Goal: Transaction & Acquisition: Obtain resource

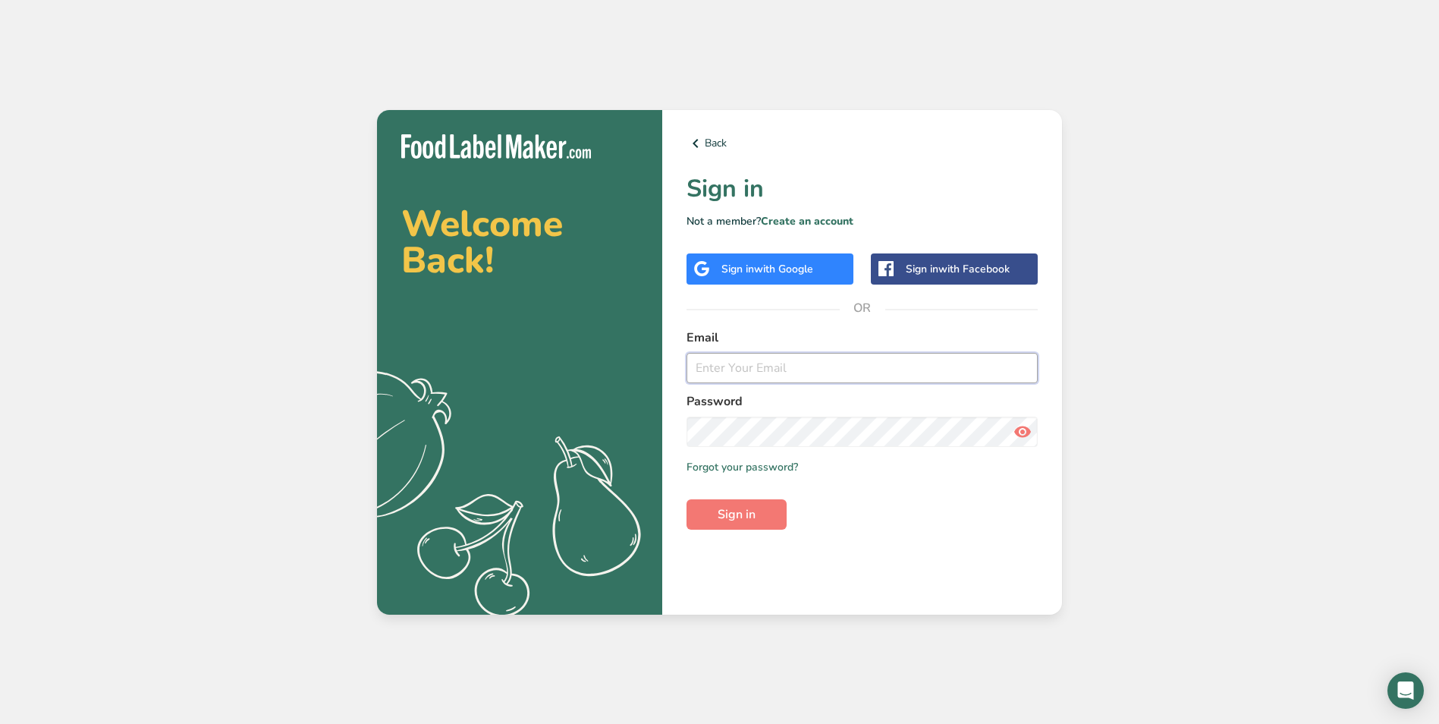
type input "[EMAIL_ADDRESS][DOMAIN_NAME]"
click at [755, 533] on div "Back Sign in Not a member? Create an account Sign in with Google Sign in with F…" at bounding box center [862, 362] width 400 height 505
click at [758, 520] on button "Sign in" at bounding box center [737, 514] width 100 height 30
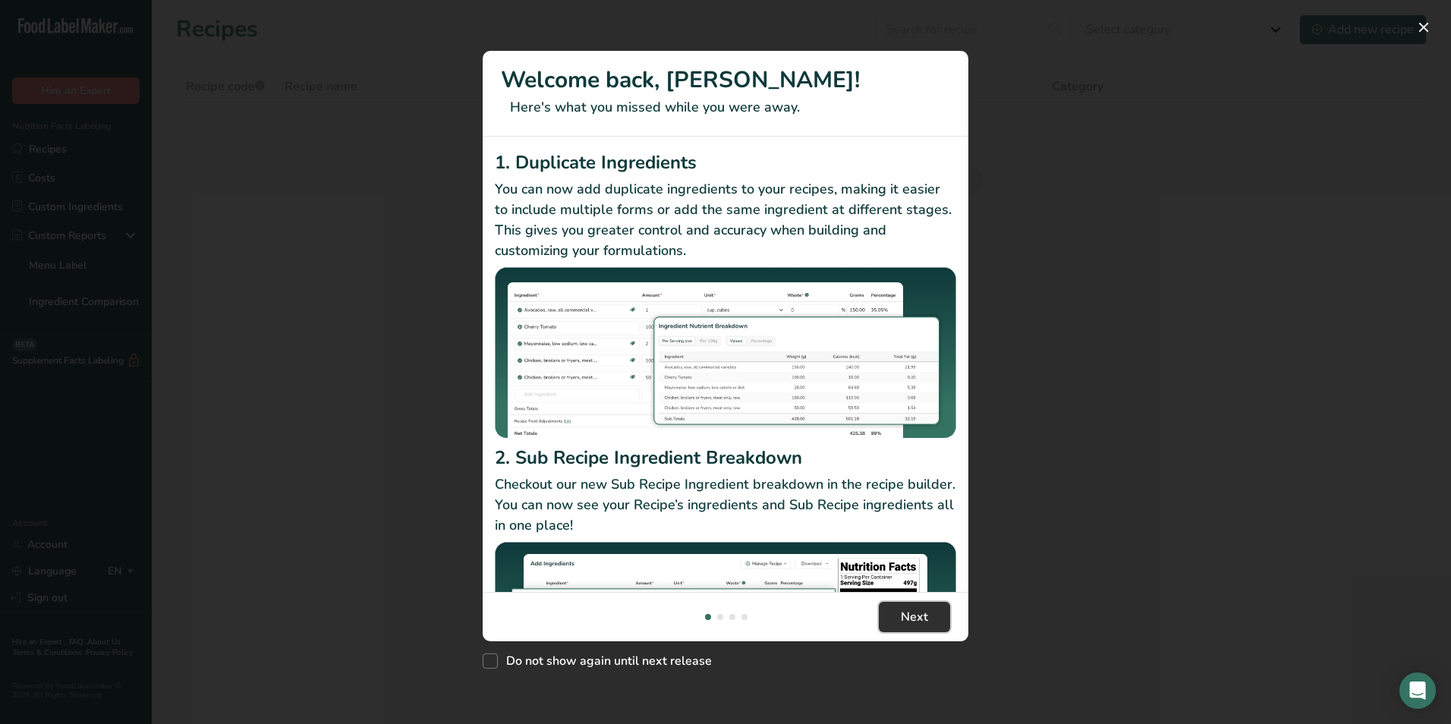
click at [924, 620] on span "Next" at bounding box center [914, 617] width 27 height 18
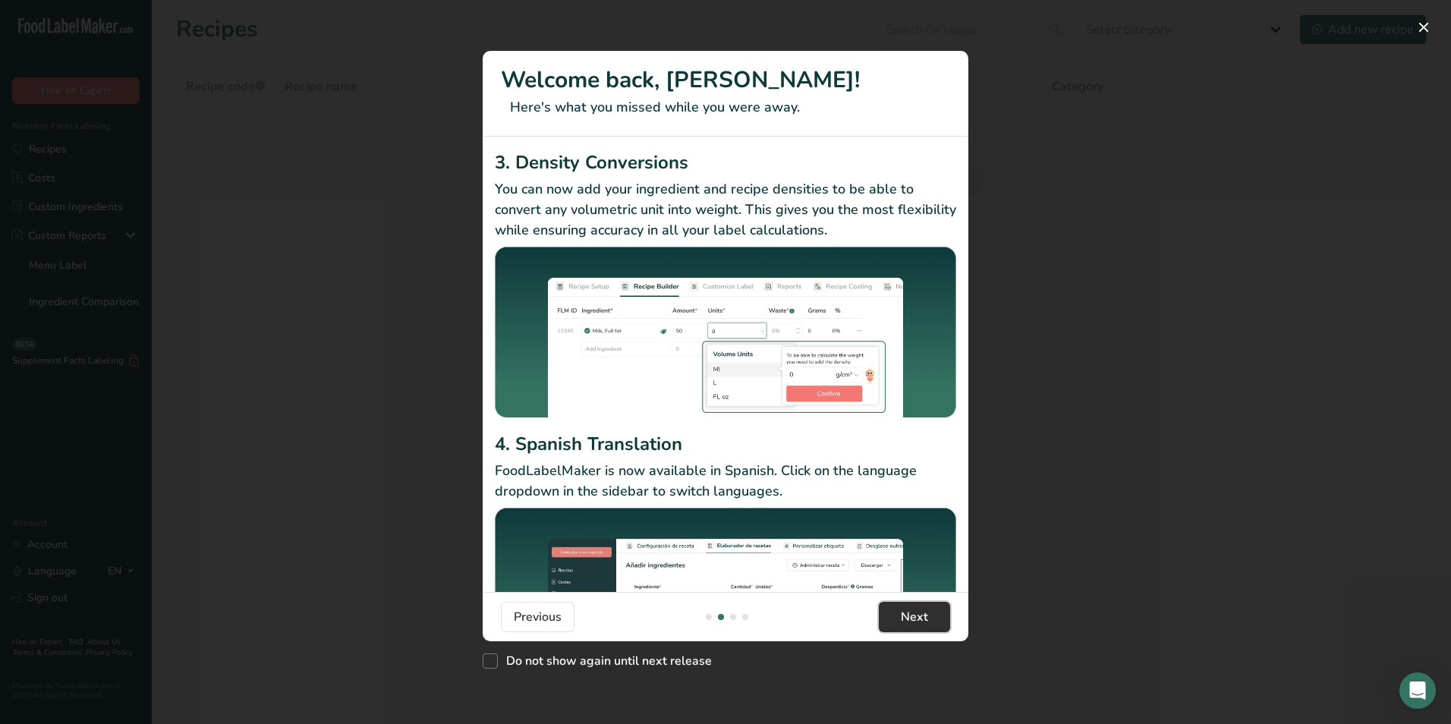
click at [923, 616] on span "Next" at bounding box center [914, 617] width 27 height 18
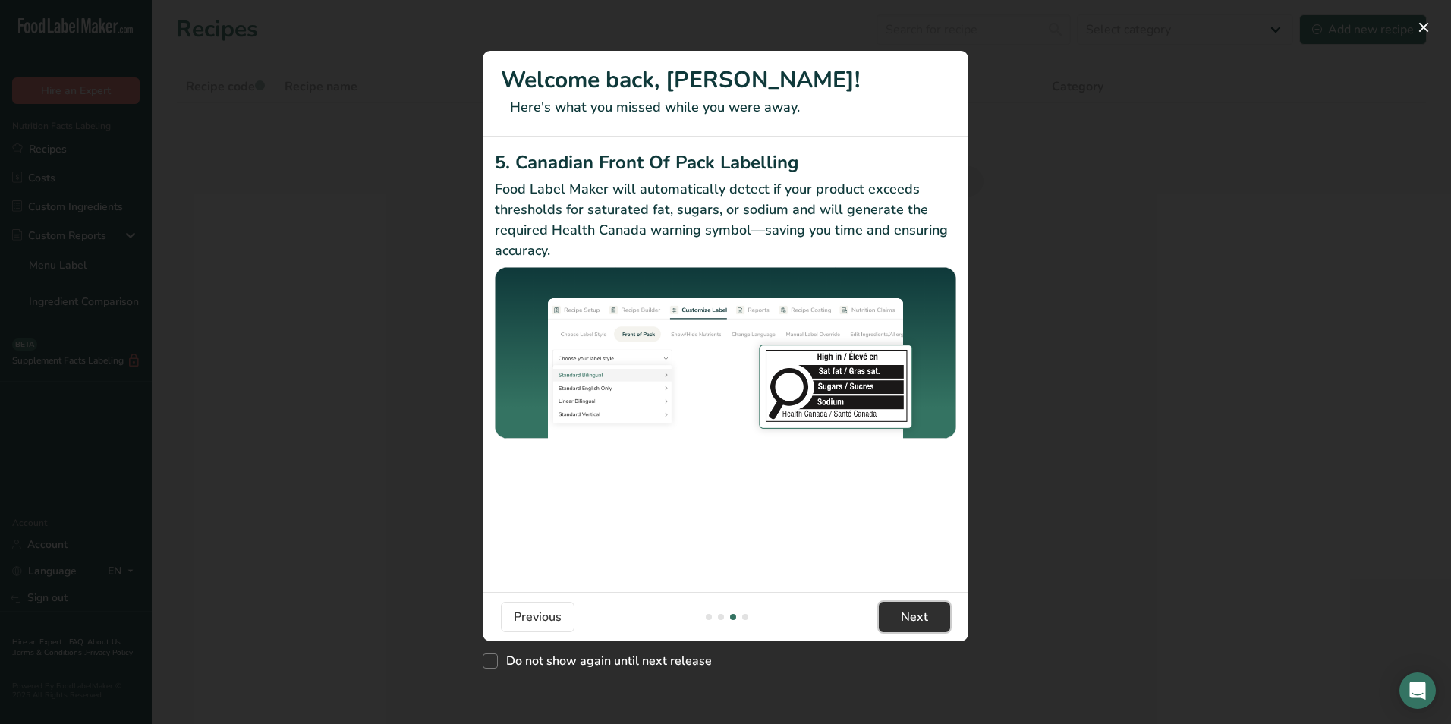
click at [923, 618] on span "Next" at bounding box center [914, 617] width 27 height 18
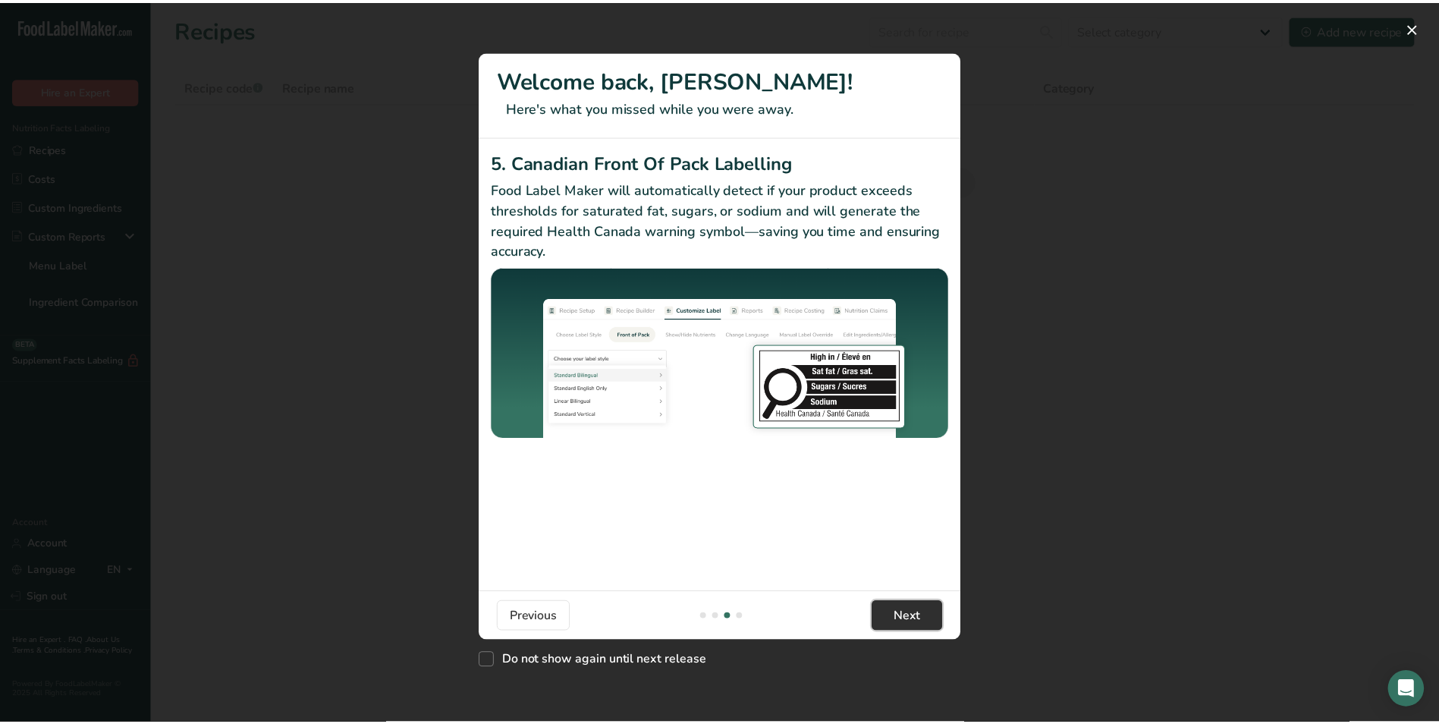
scroll to position [0, 1457]
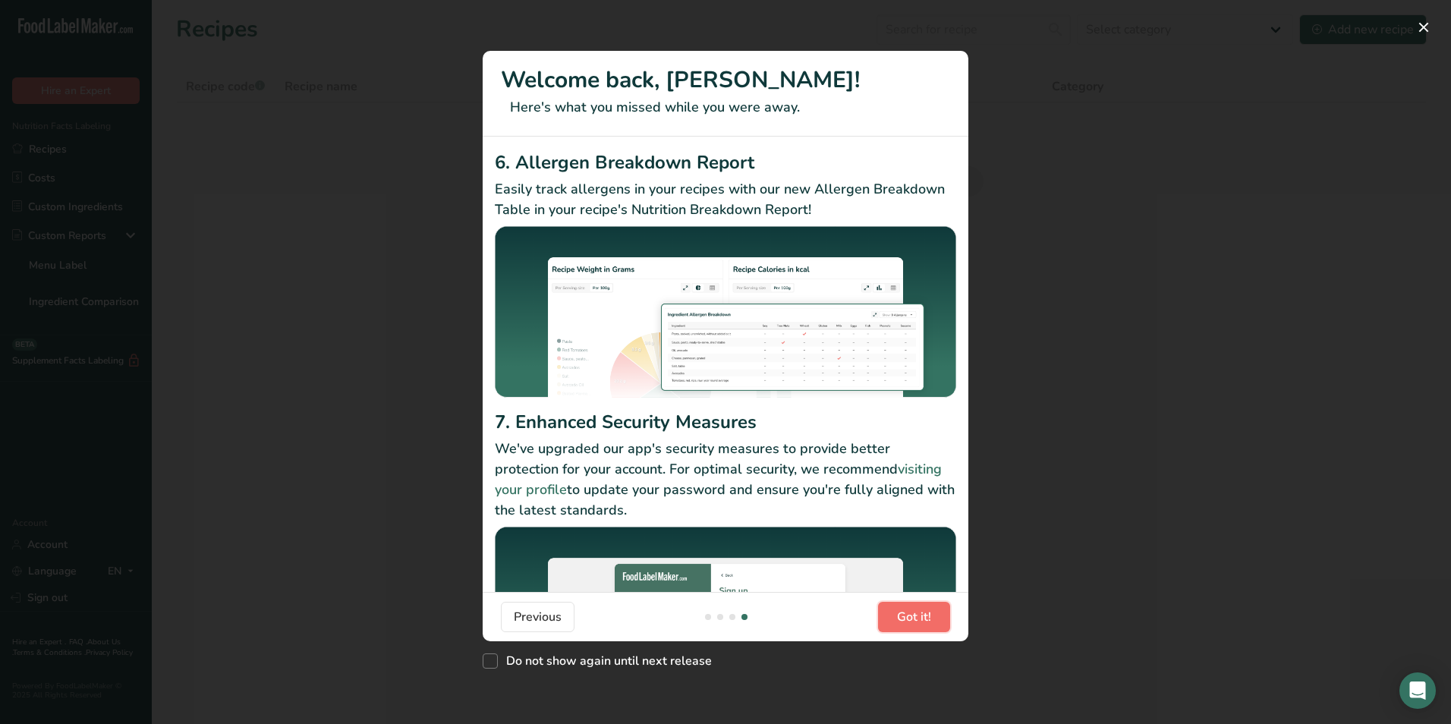
click at [923, 618] on span "Got it!" at bounding box center [914, 617] width 34 height 18
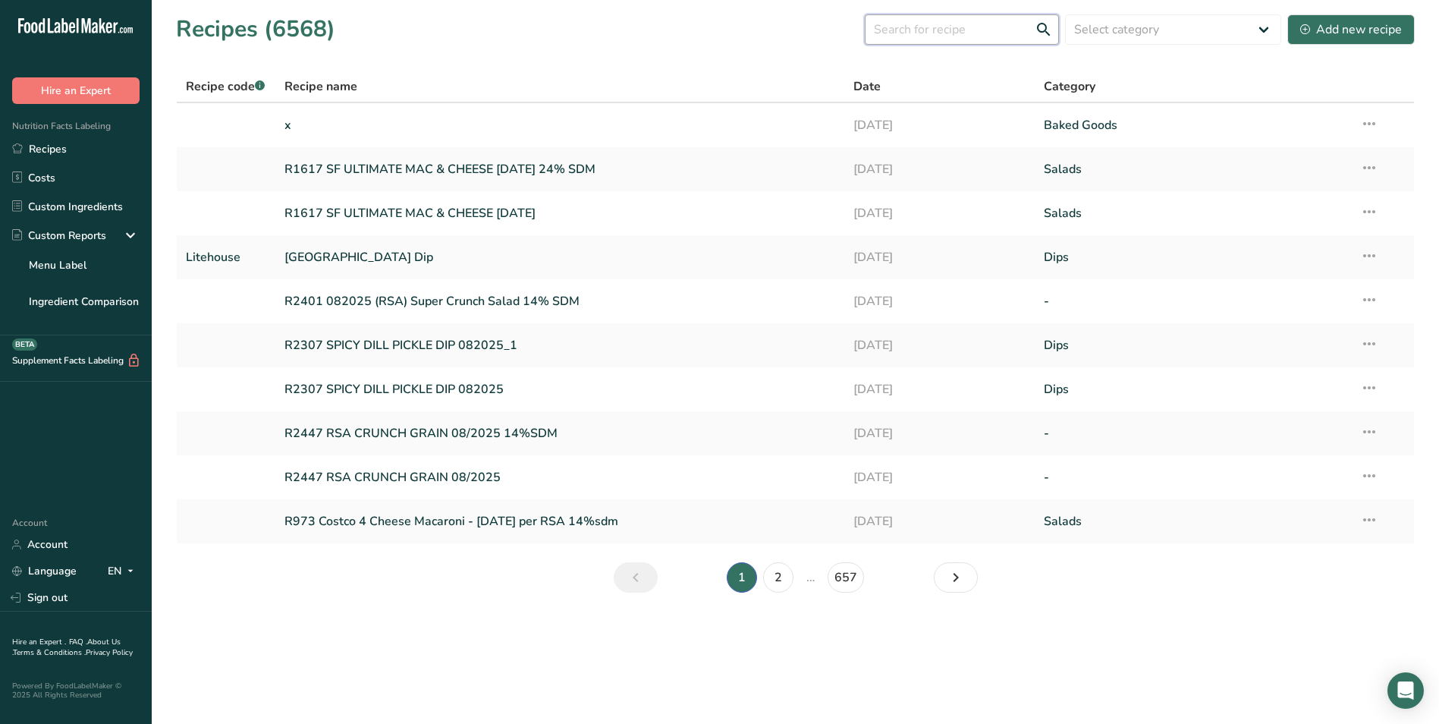
click at [952, 30] on input "text" at bounding box center [962, 29] width 194 height 30
type input "[MEDICAL_DATA]"
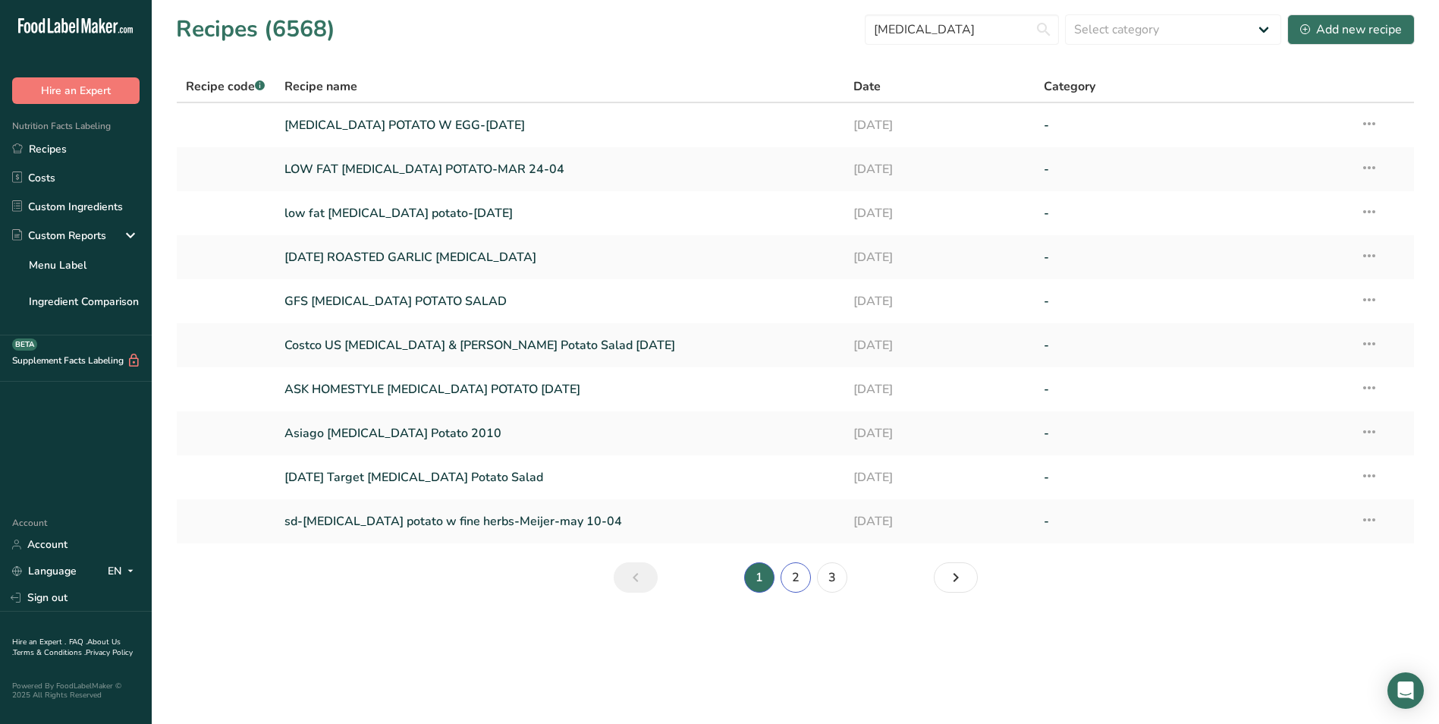
click at [789, 574] on link "2" at bounding box center [796, 577] width 30 height 30
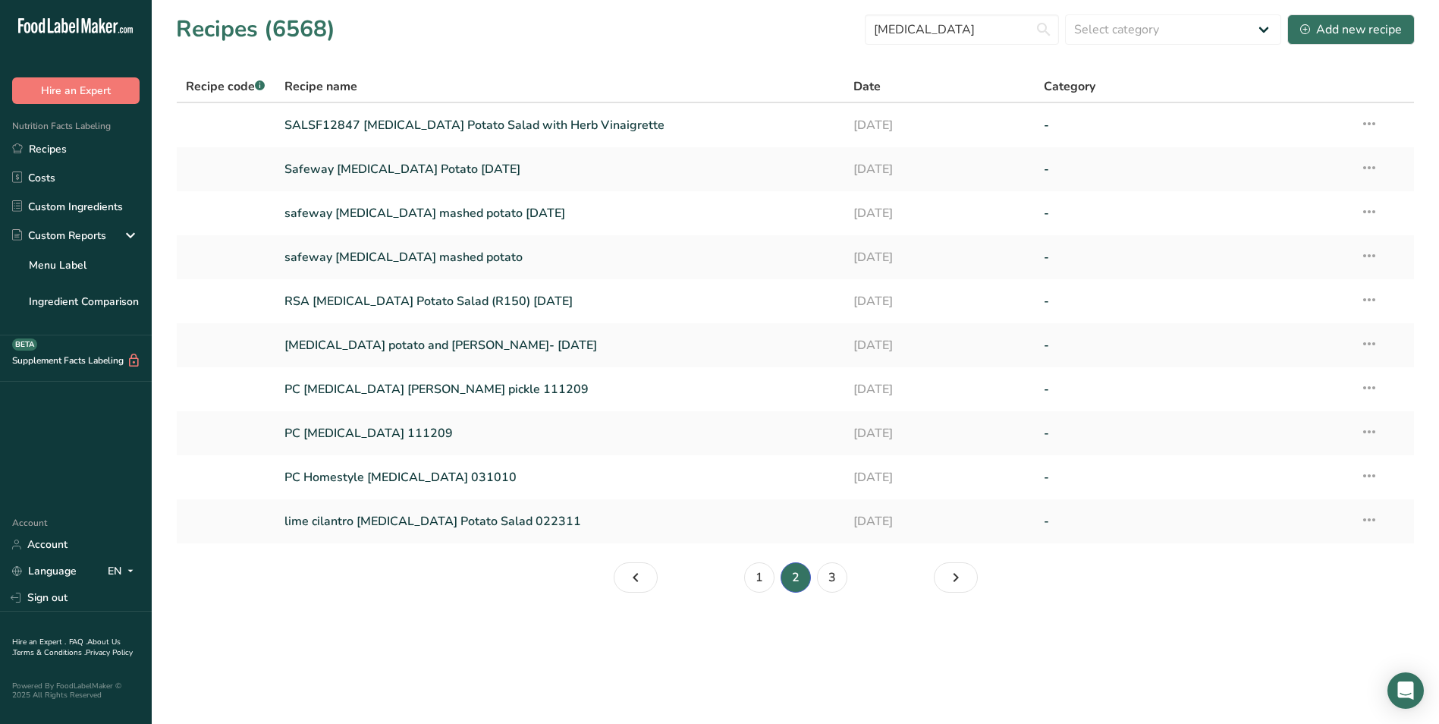
click at [789, 574] on li "2" at bounding box center [796, 577] width 36 height 30
click at [840, 579] on link "3" at bounding box center [832, 577] width 30 height 30
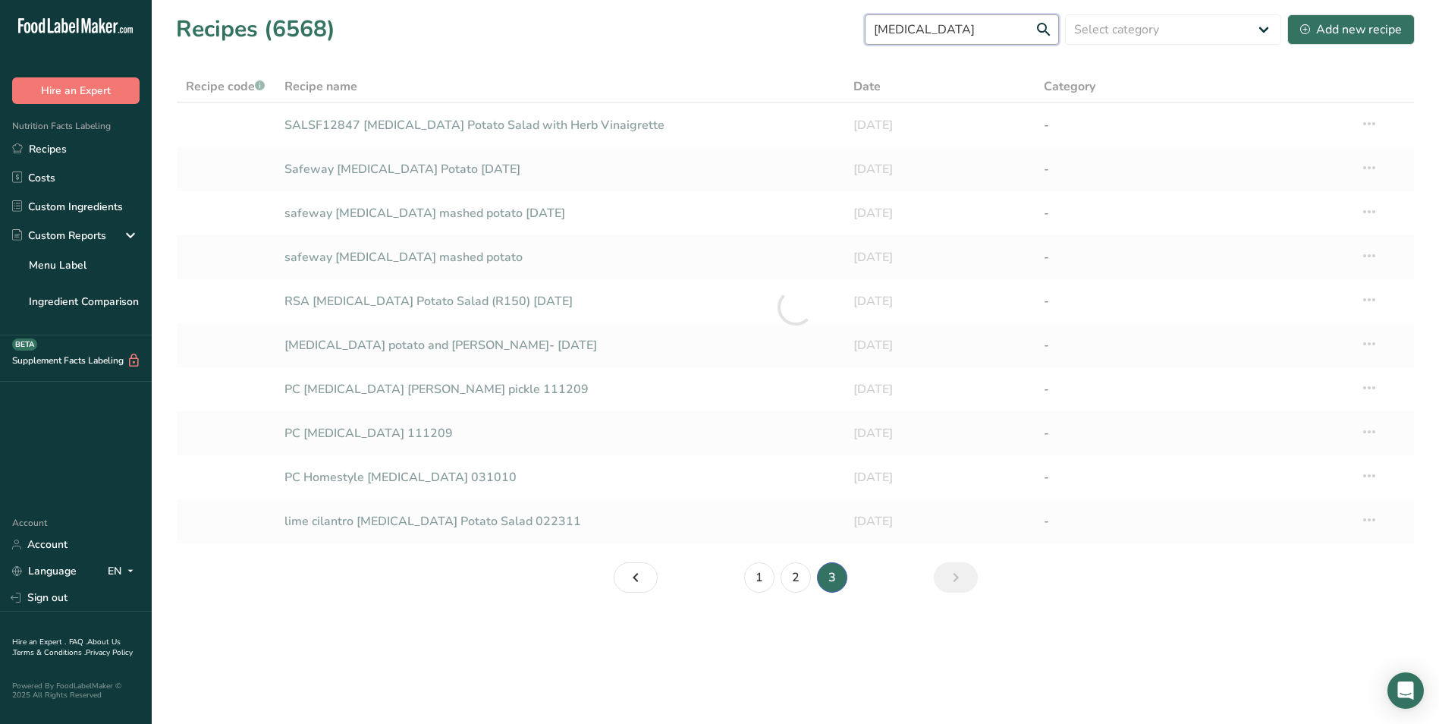
click at [938, 30] on input "[MEDICAL_DATA]" at bounding box center [962, 29] width 194 height 30
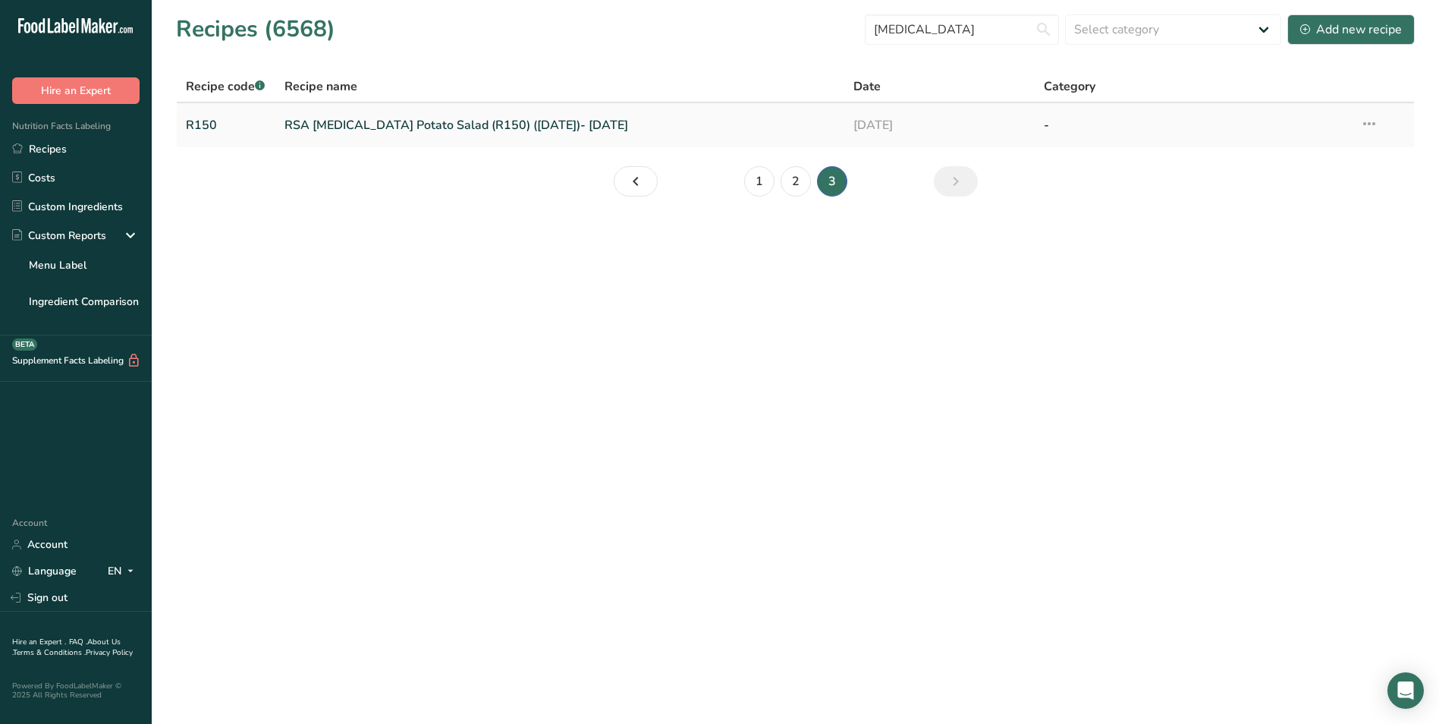
click at [490, 117] on link "RSA [MEDICAL_DATA] Potato Salad (R150) ([DATE])- [DATE]" at bounding box center [561, 125] width 552 height 32
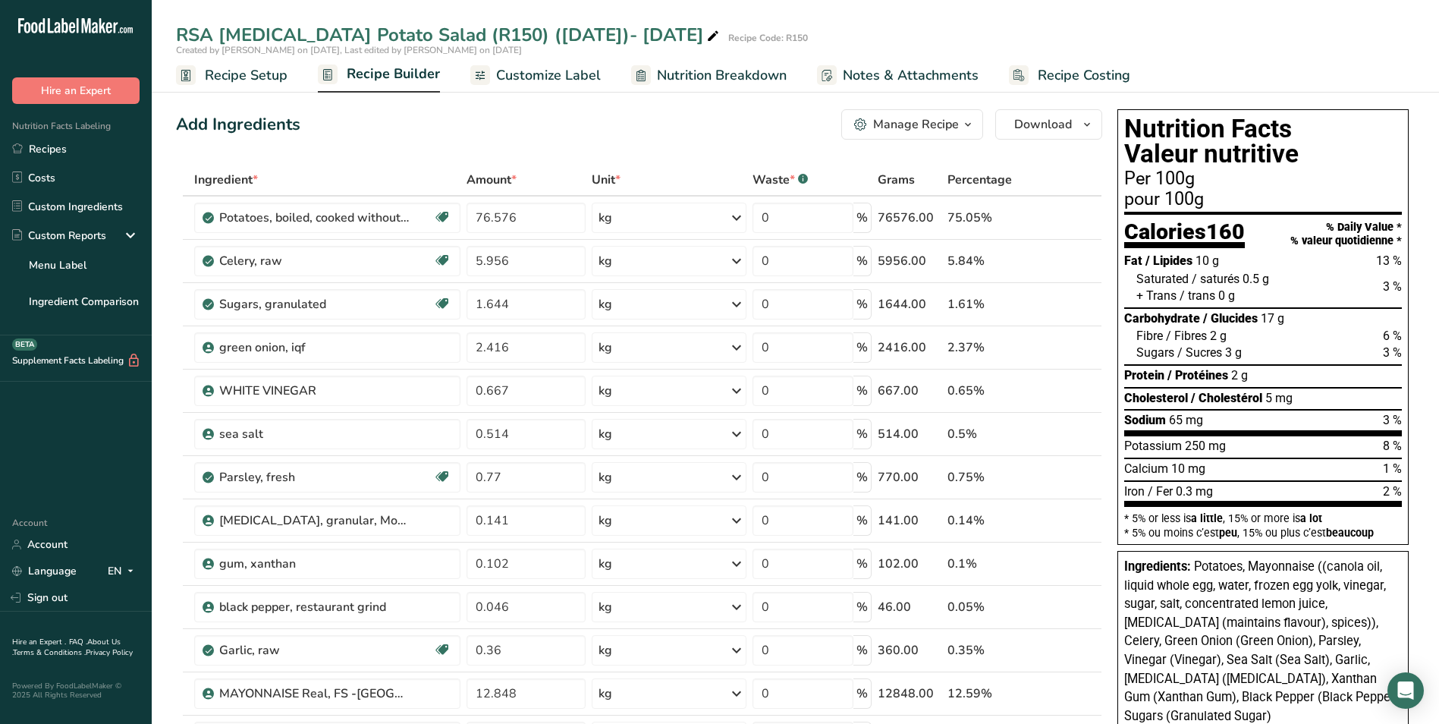
click at [380, 77] on span "Recipe Builder" at bounding box center [393, 74] width 93 height 20
click at [508, 80] on span "Customize Label" at bounding box center [548, 75] width 105 height 20
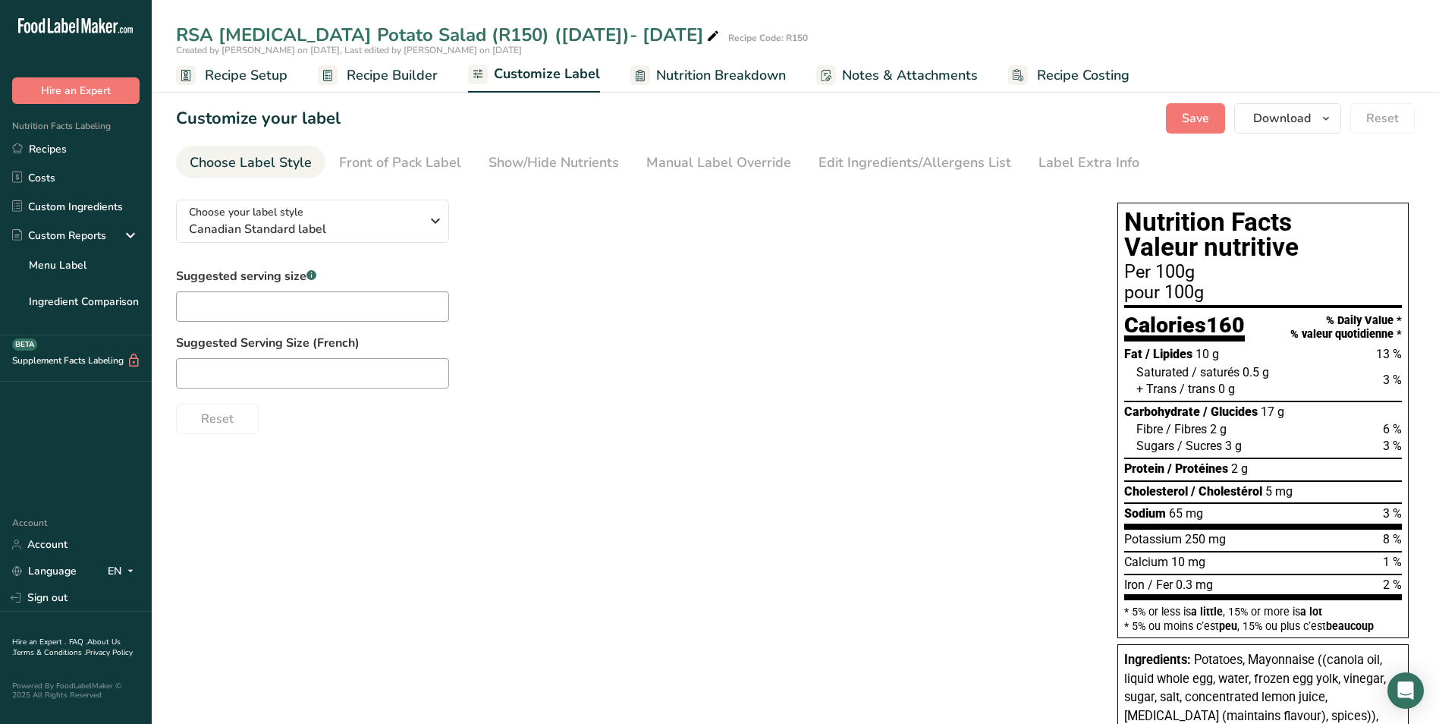
click at [682, 86] on link "Nutrition Breakdown" at bounding box center [708, 75] width 156 height 34
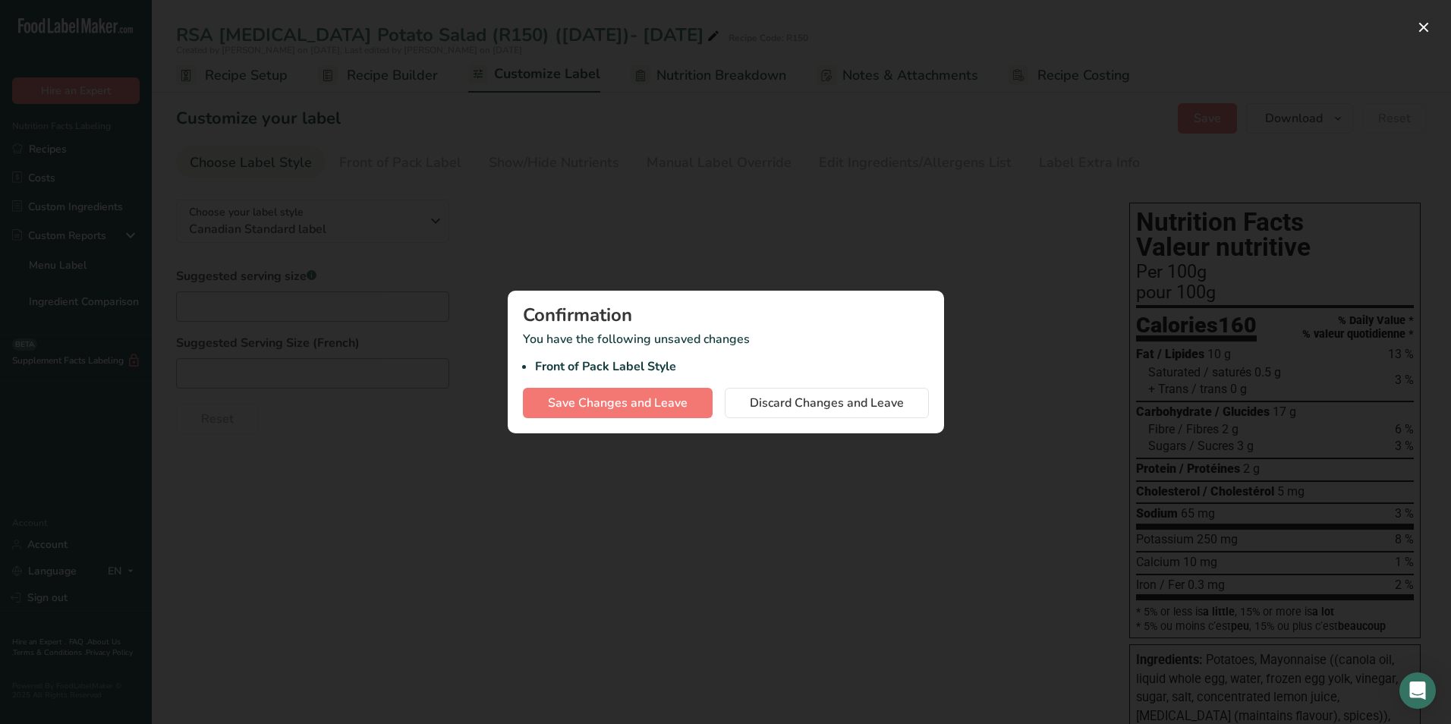
click at [727, 249] on div at bounding box center [725, 362] width 1451 height 724
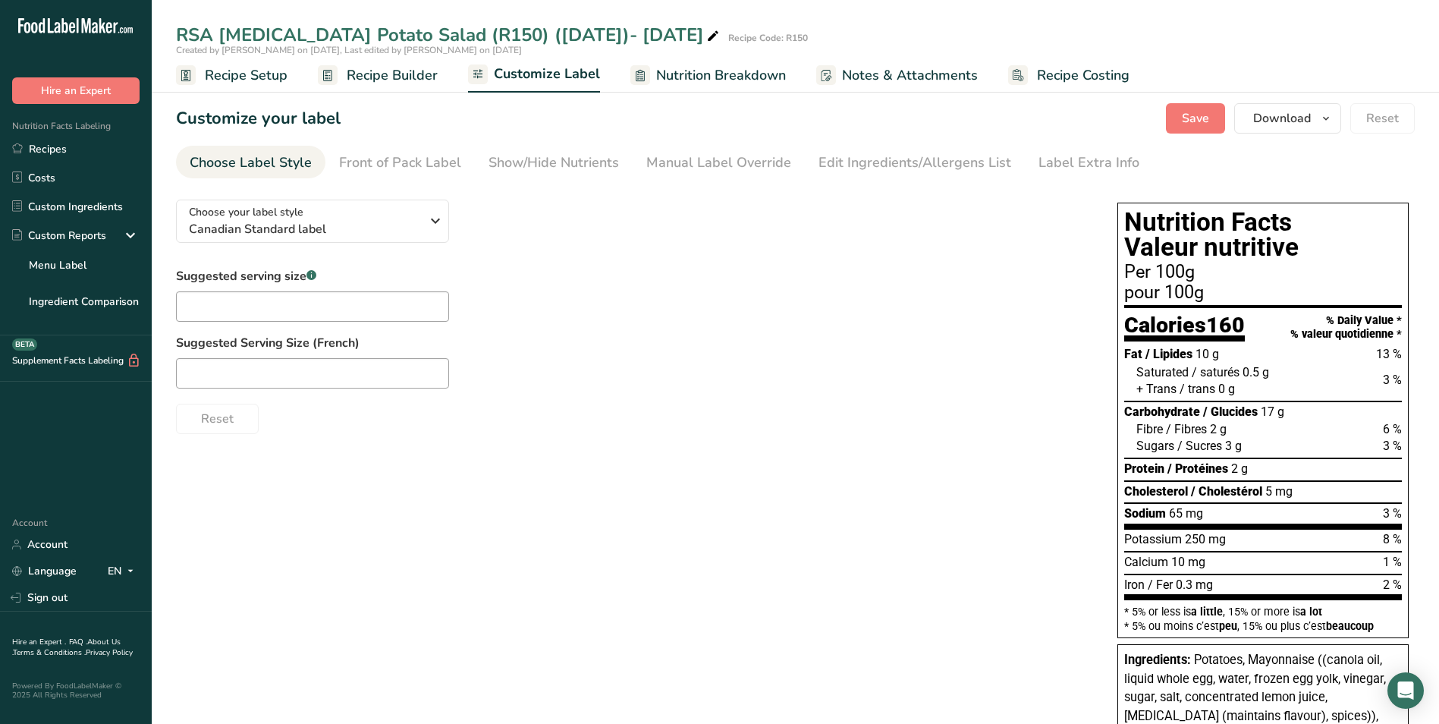
click at [698, 77] on span "Nutrition Breakdown" at bounding box center [721, 75] width 130 height 20
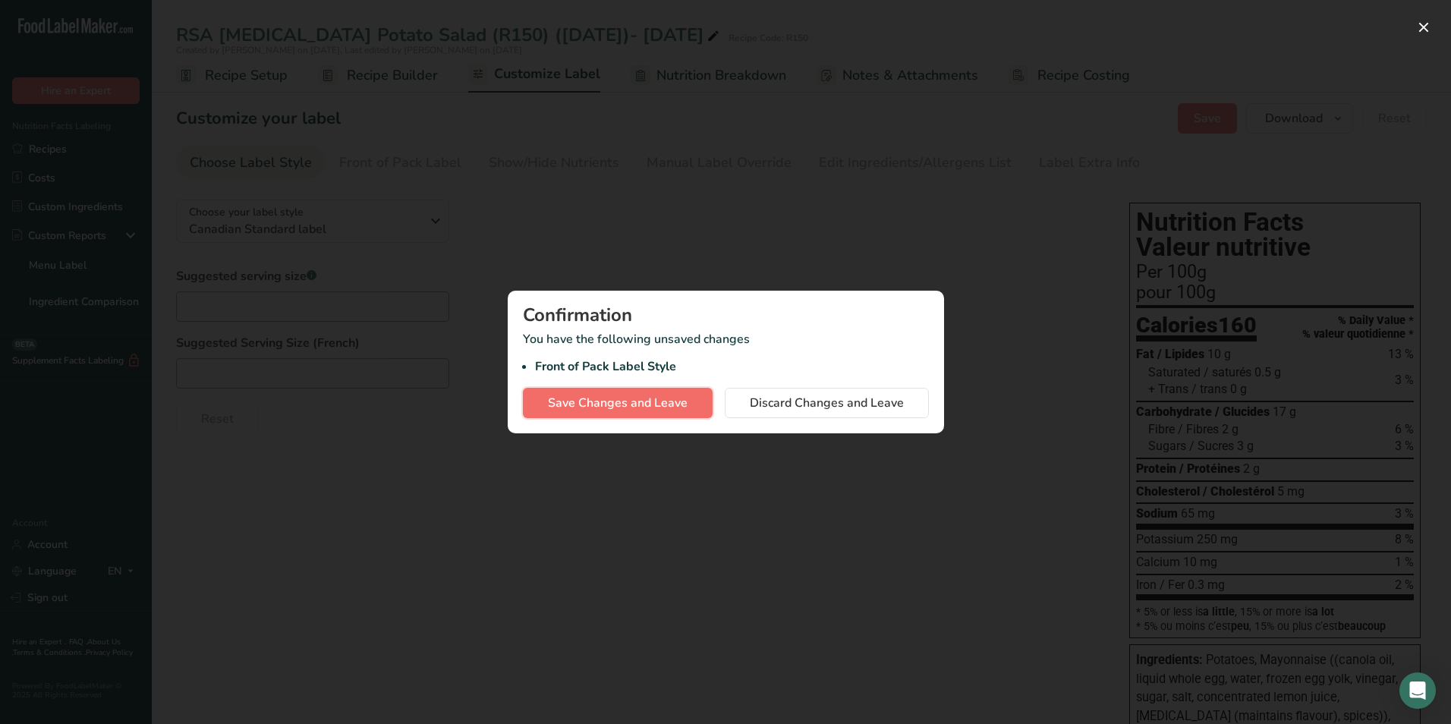
click at [645, 403] on span "Save Changes and Leave" at bounding box center [618, 403] width 140 height 18
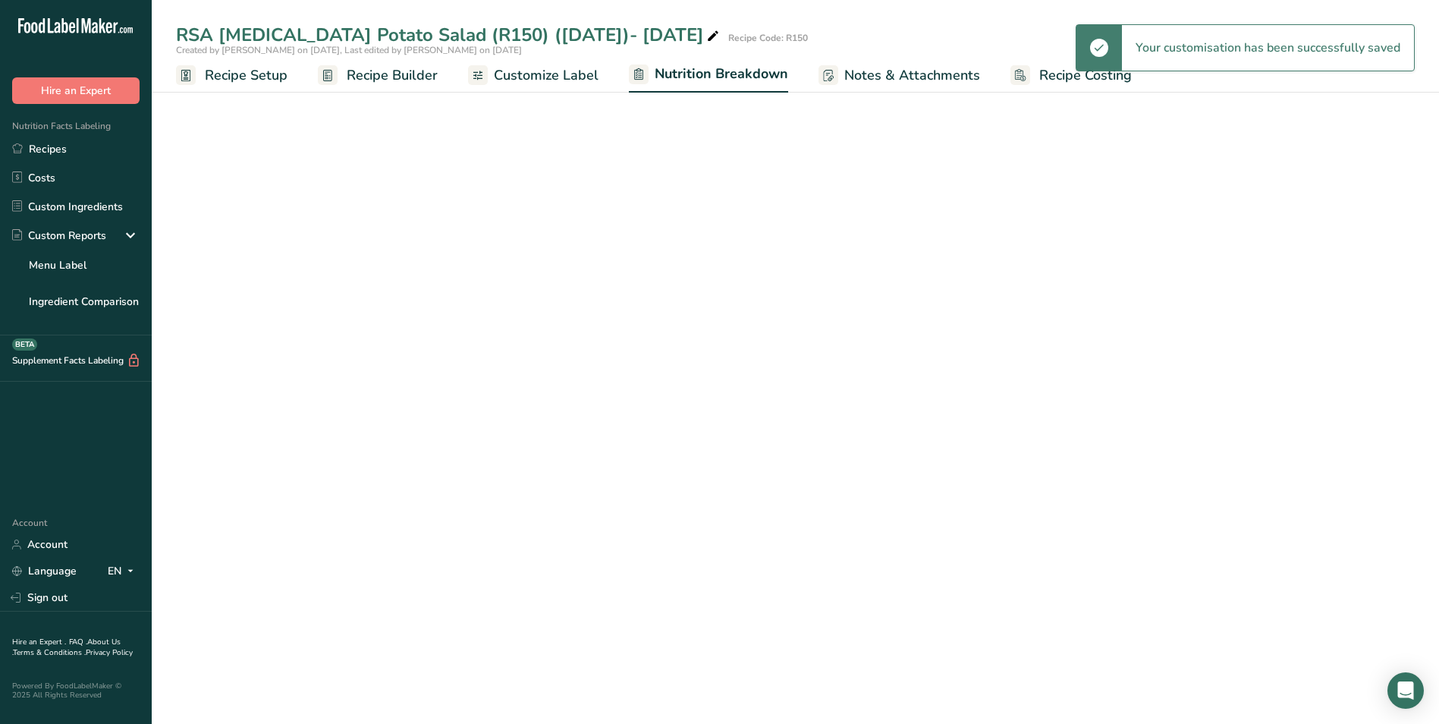
select select "Calories"
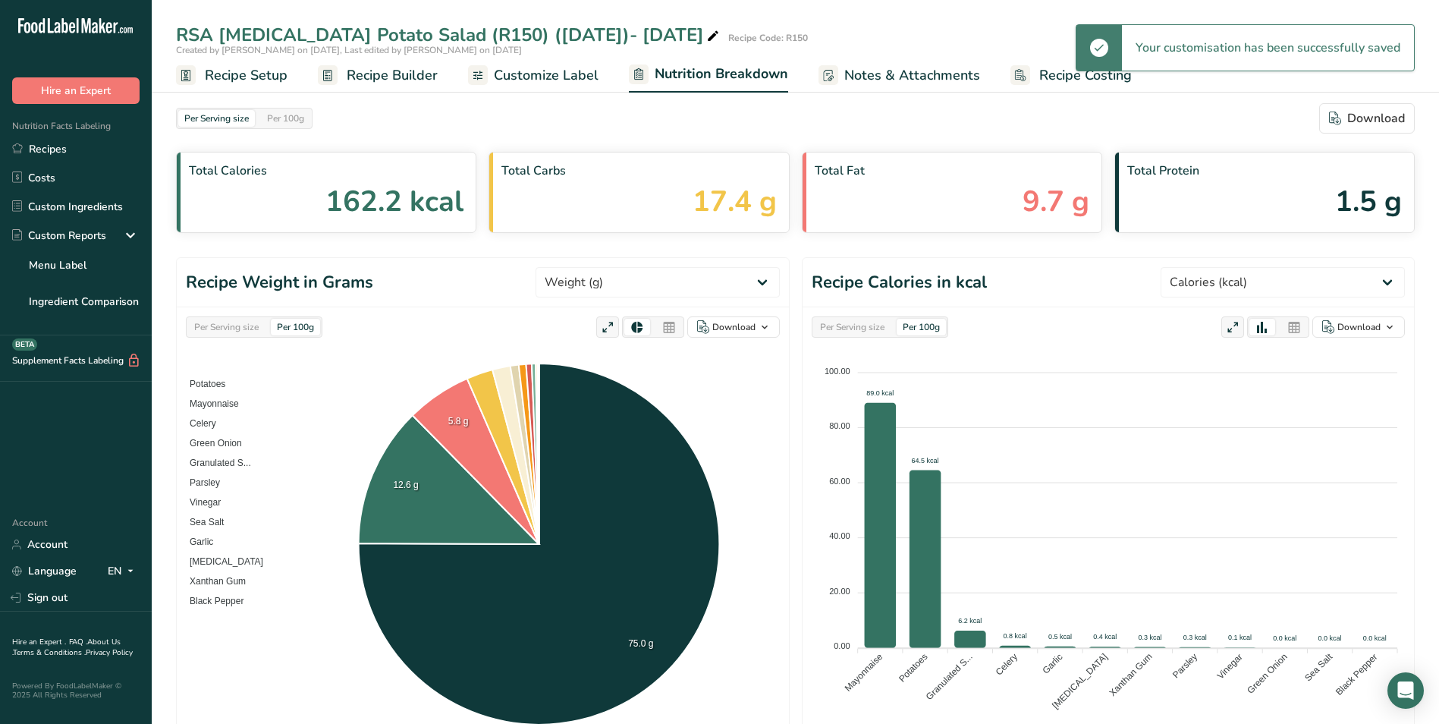
click at [523, 69] on span "Customize Label" at bounding box center [546, 75] width 105 height 20
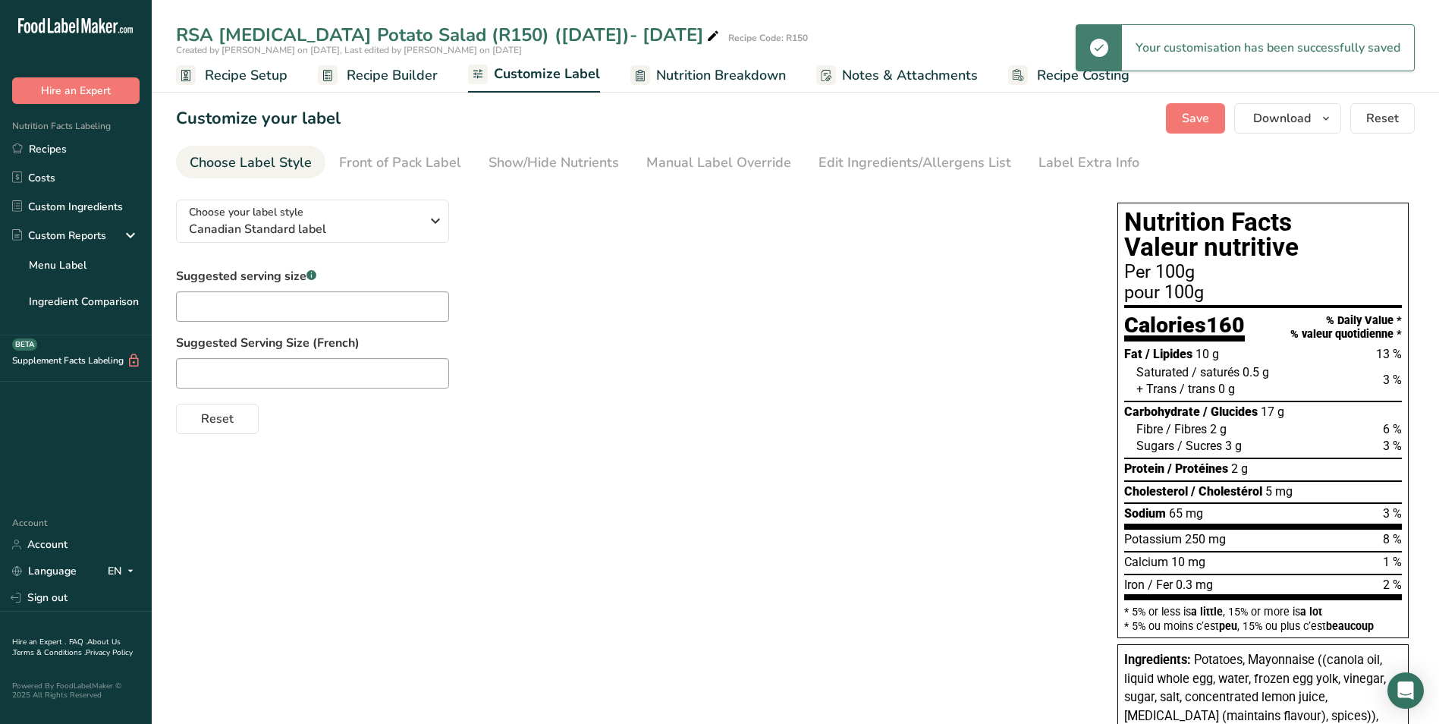
click at [670, 77] on span "Nutrition Breakdown" at bounding box center [721, 75] width 130 height 20
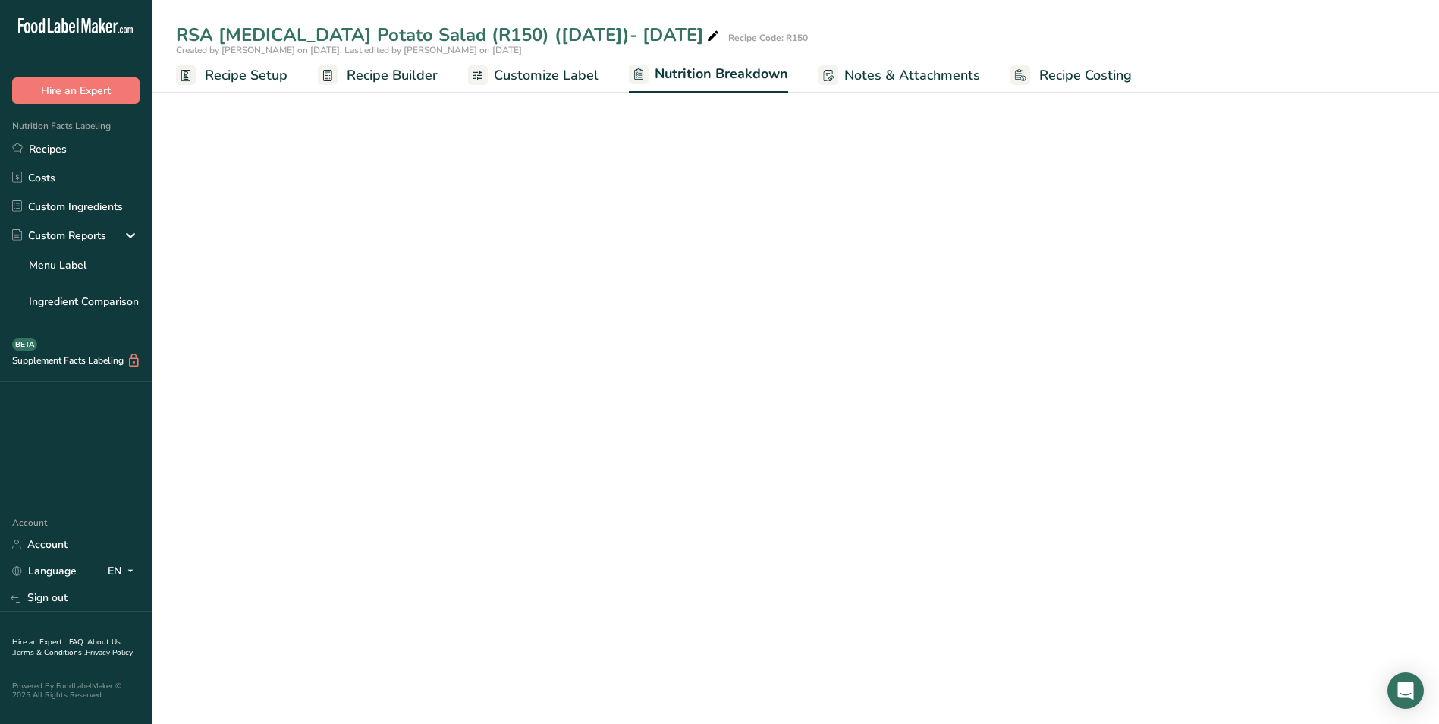
click at [856, 79] on span "Notes & Attachments" at bounding box center [912, 75] width 136 height 20
select select "Calories"
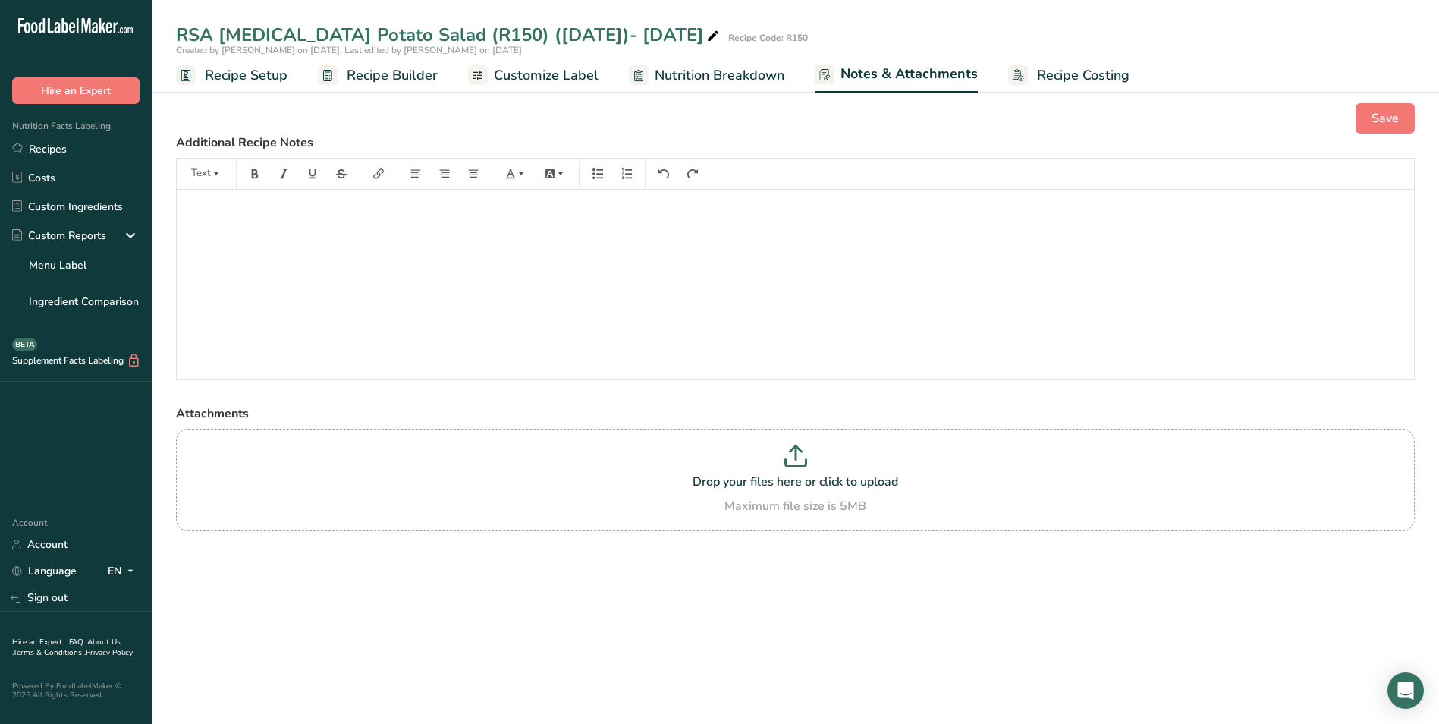
click at [245, 67] on span "Recipe Setup" at bounding box center [246, 75] width 83 height 20
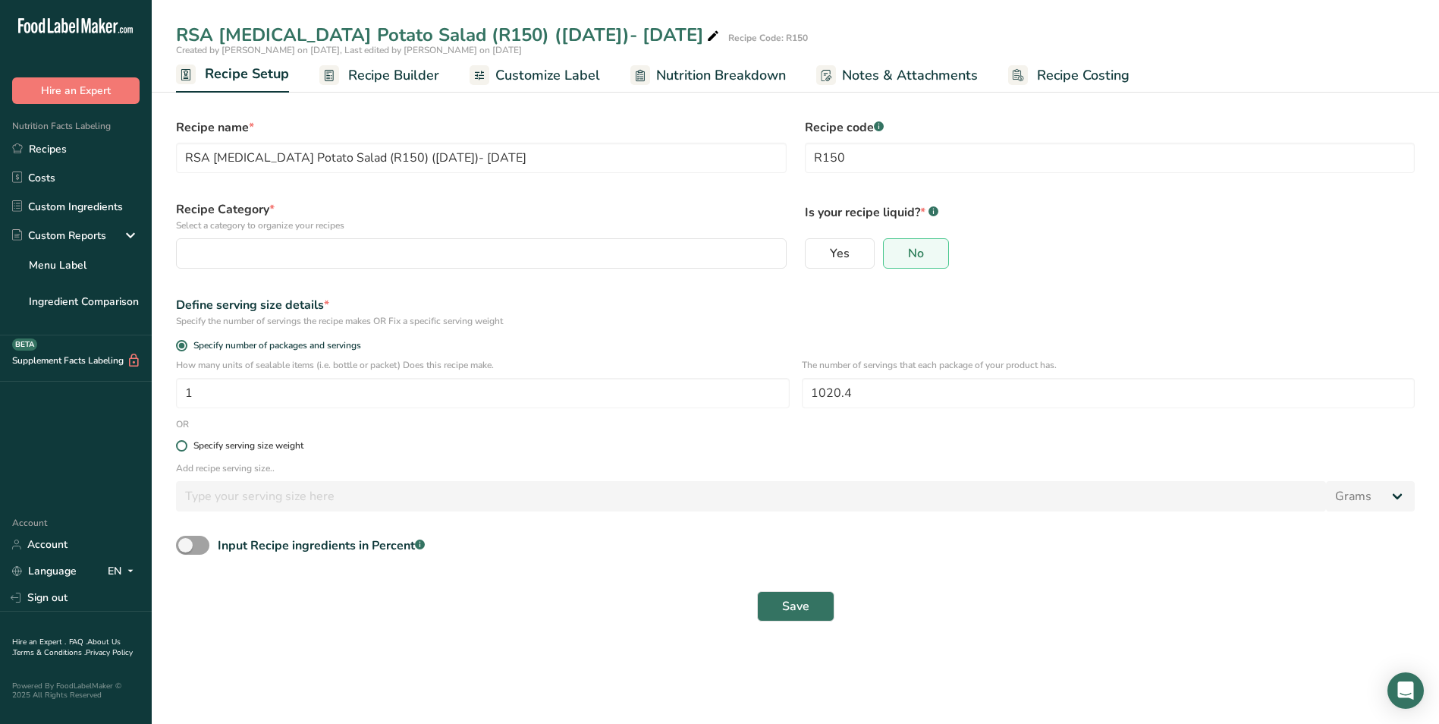
click at [181, 442] on span at bounding box center [181, 445] width 11 height 11
click at [181, 442] on input "Specify serving size weight" at bounding box center [181, 446] width 10 height 10
radio input "true"
radio input "false"
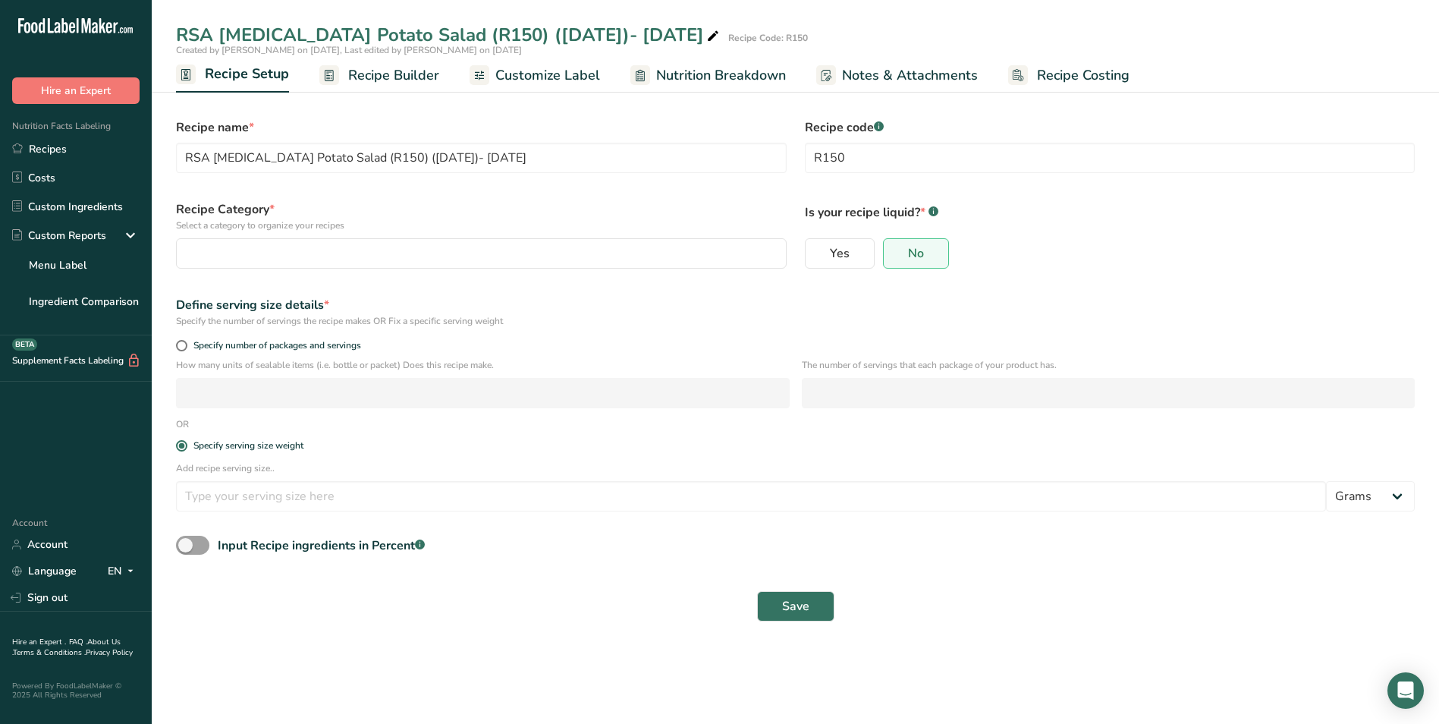
click at [226, 464] on p "Add recipe serving size.." at bounding box center [795, 468] width 1239 height 14
click at [241, 495] on input "number" at bounding box center [751, 496] width 1150 height 30
type input "140"
click at [796, 610] on span "Save" at bounding box center [795, 606] width 27 height 18
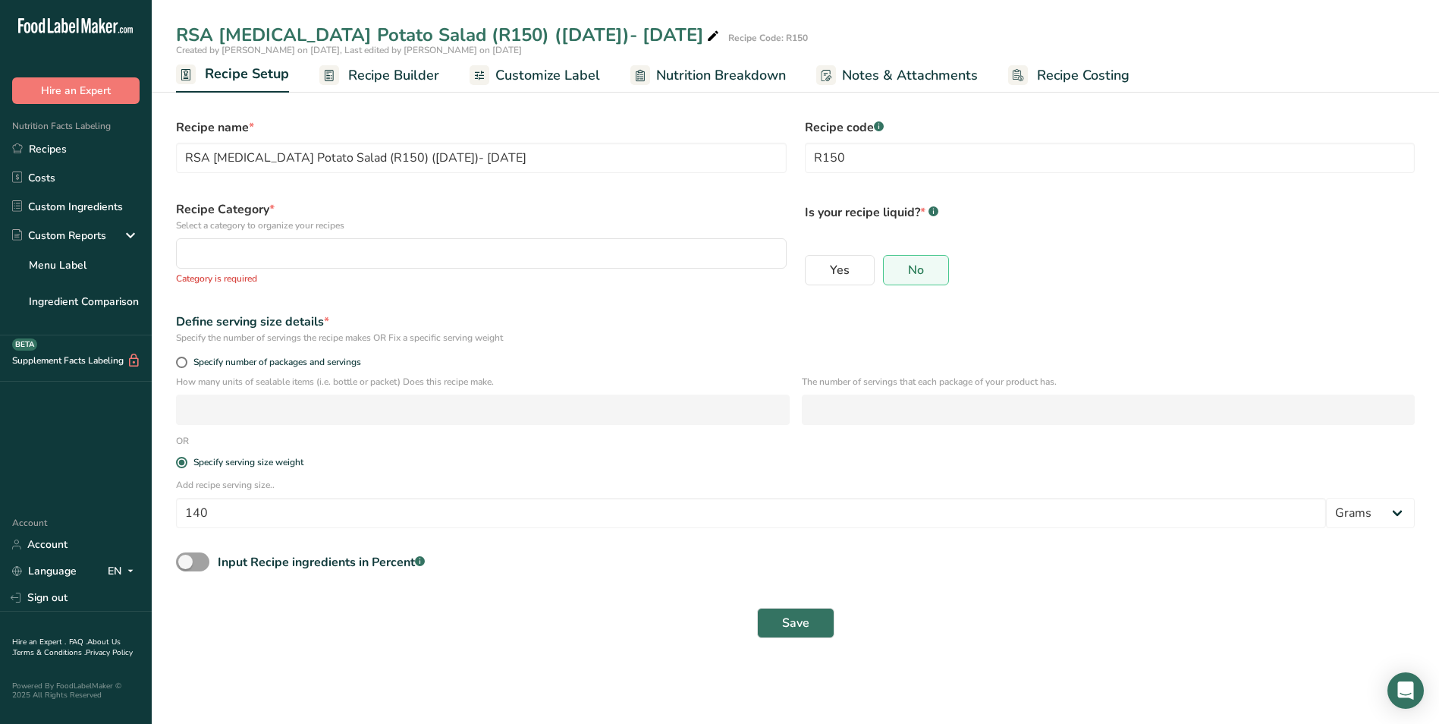
click at [702, 79] on span "Nutrition Breakdown" at bounding box center [721, 75] width 130 height 20
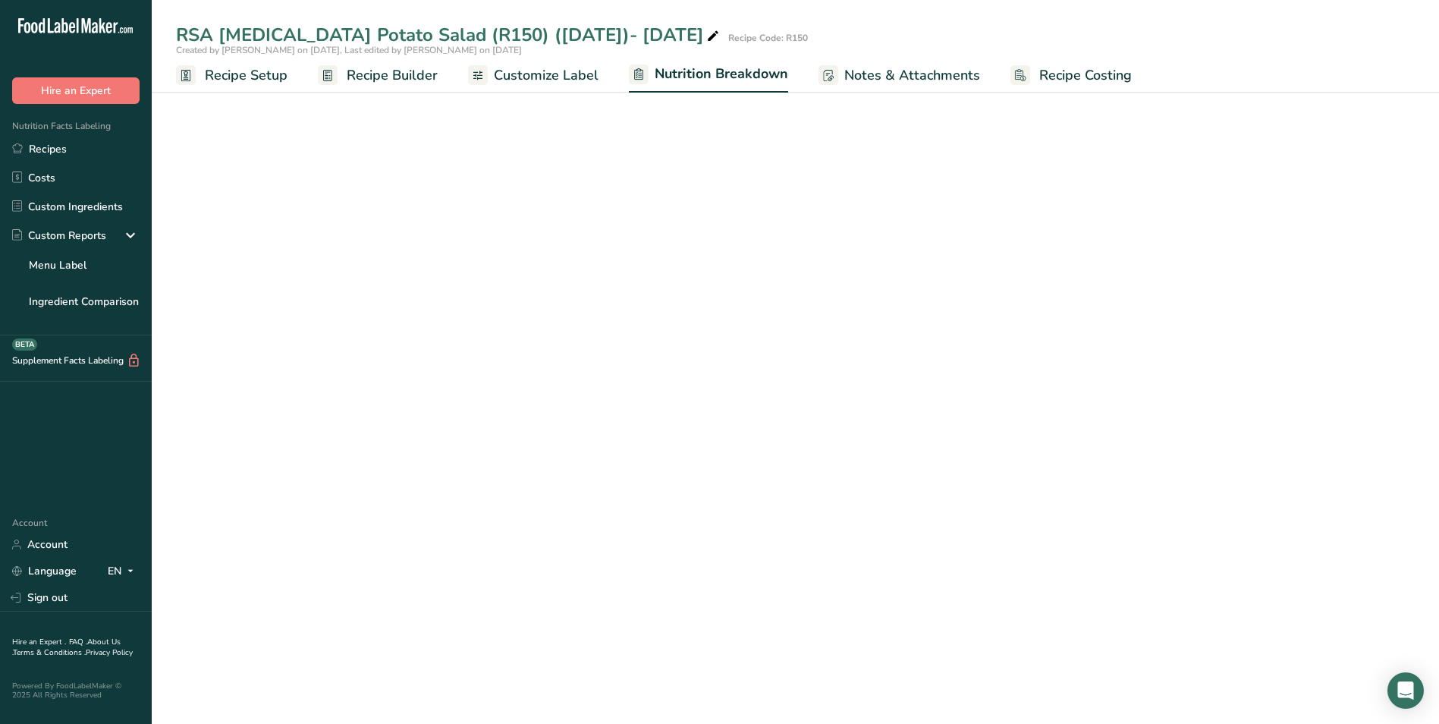
select select "Calories"
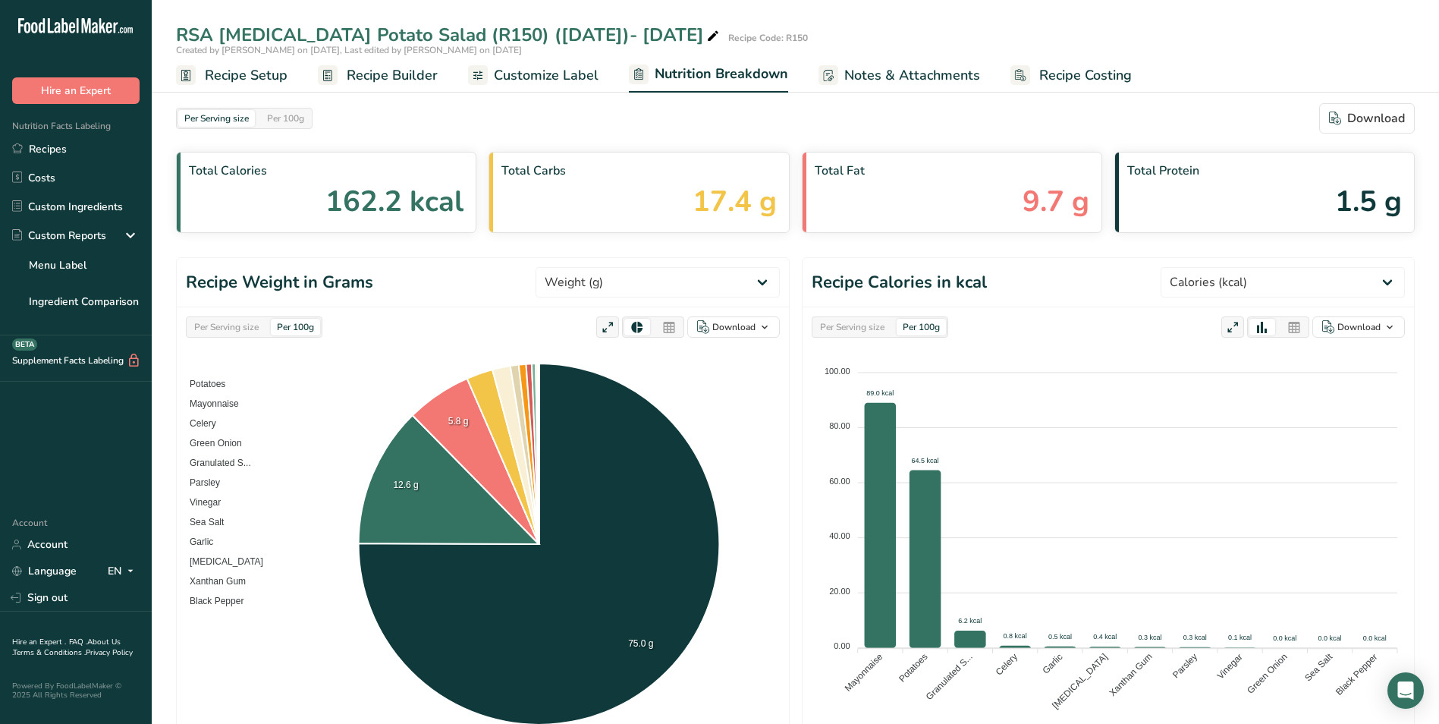
click at [511, 72] on span "Customize Label" at bounding box center [546, 75] width 105 height 20
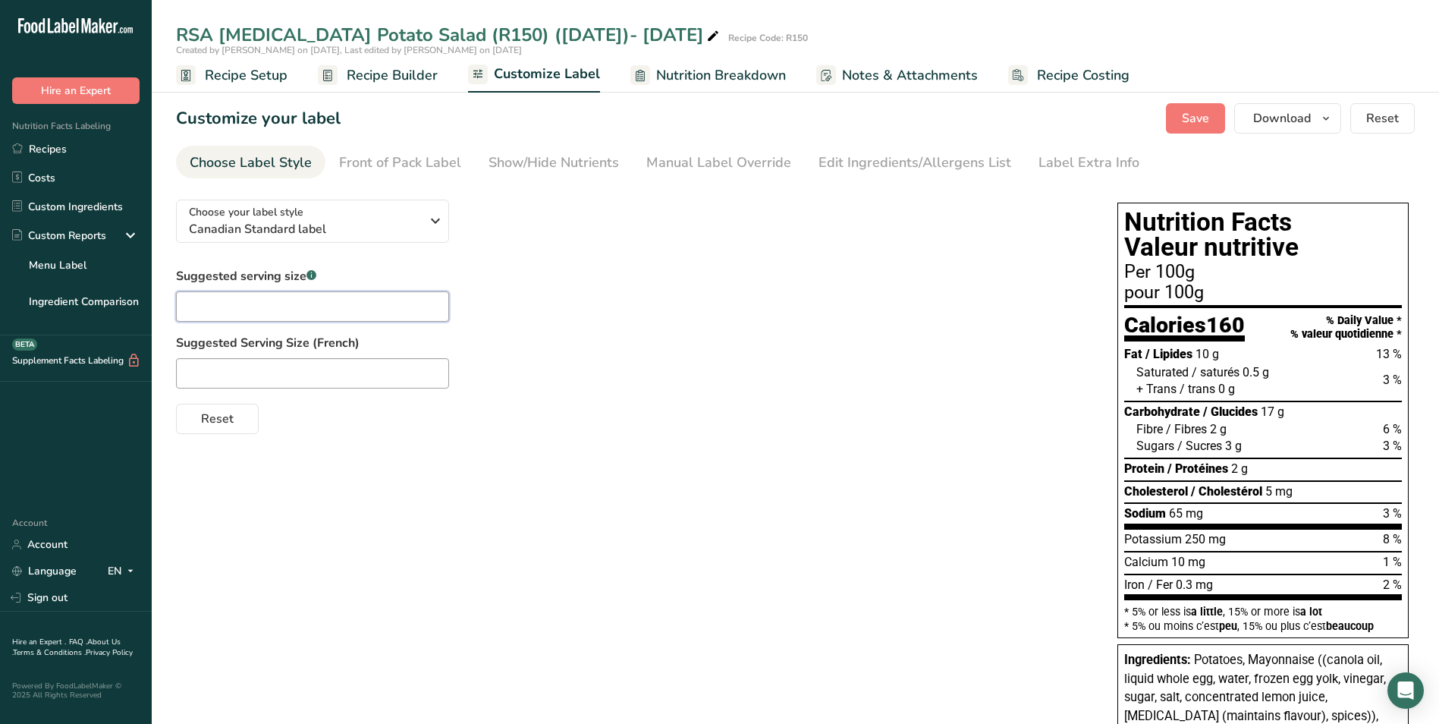
click at [297, 294] on input "text" at bounding box center [312, 306] width 273 height 30
type input "1"
click at [378, 76] on span "Recipe Builder" at bounding box center [392, 75] width 91 height 20
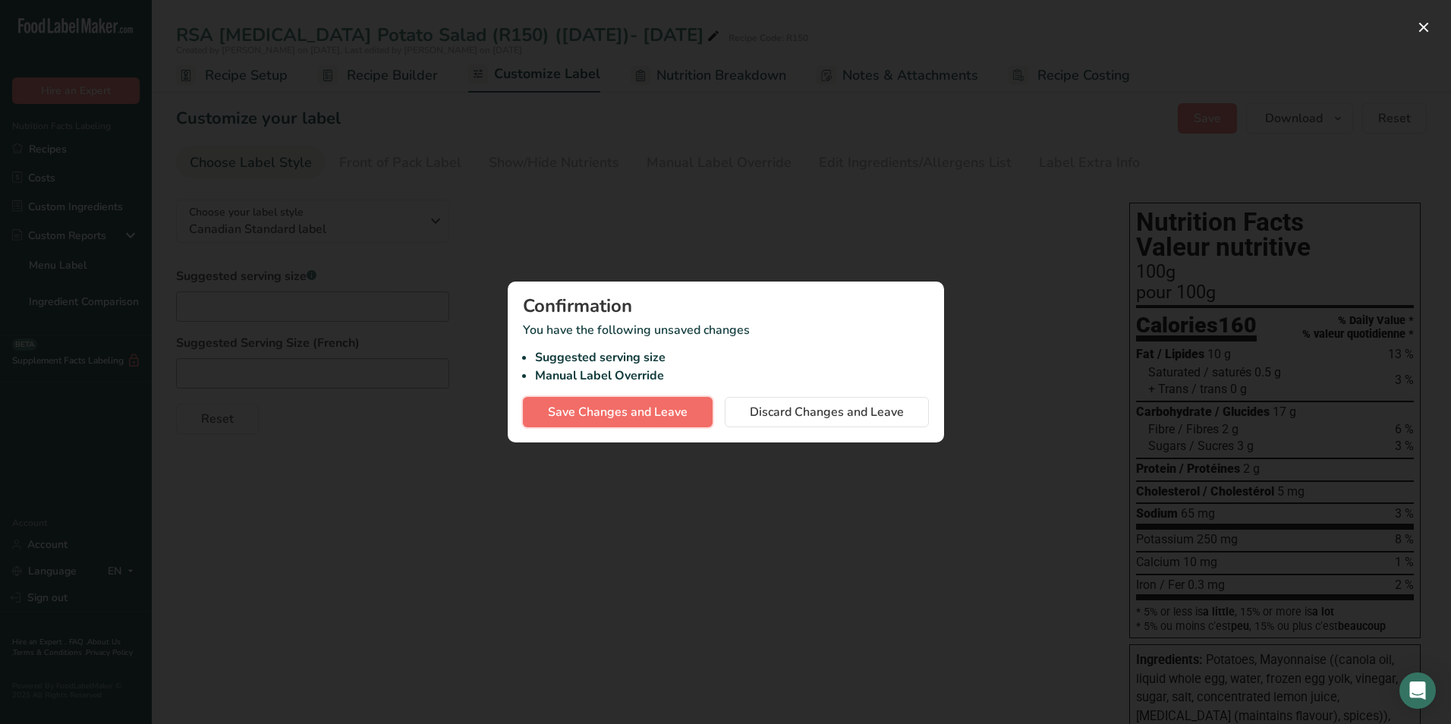
click at [578, 419] on span "Save Changes and Leave" at bounding box center [618, 412] width 140 height 18
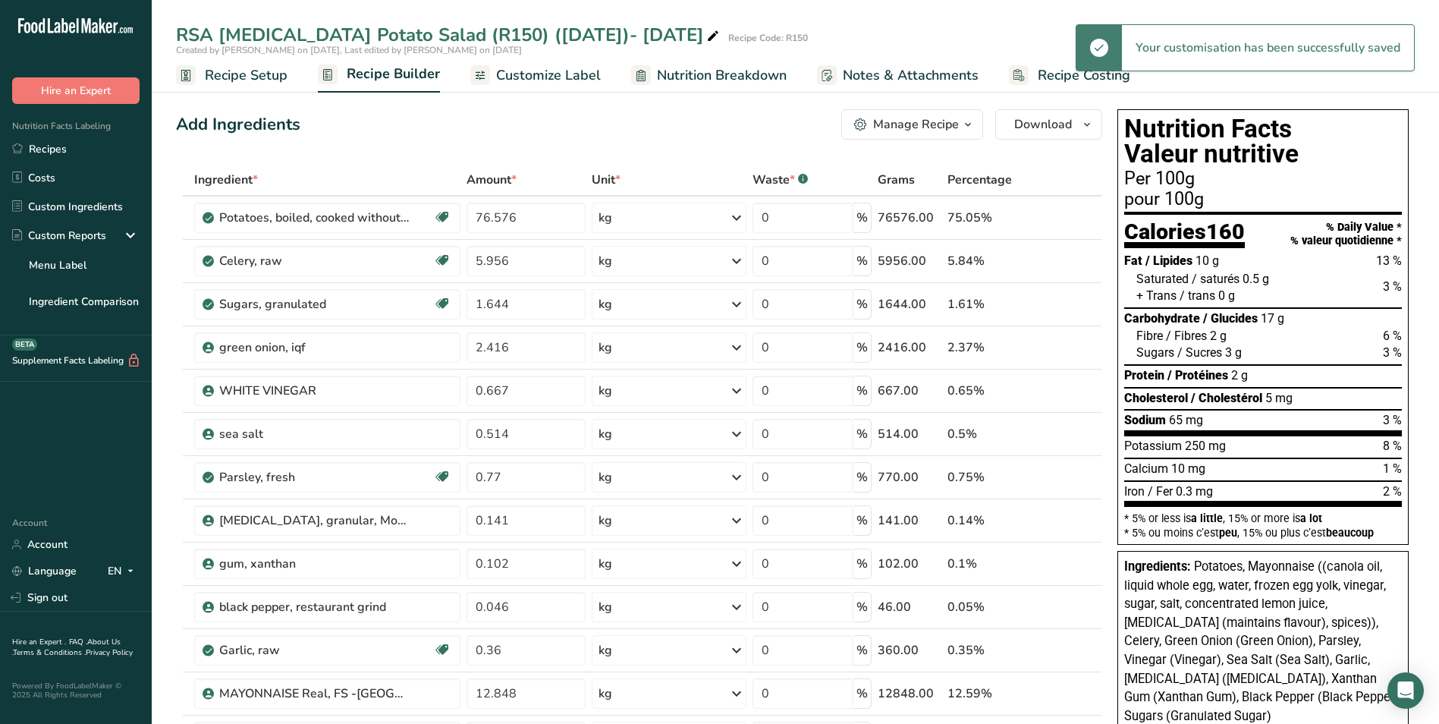
click at [230, 87] on link "Recipe Setup" at bounding box center [232, 75] width 112 height 34
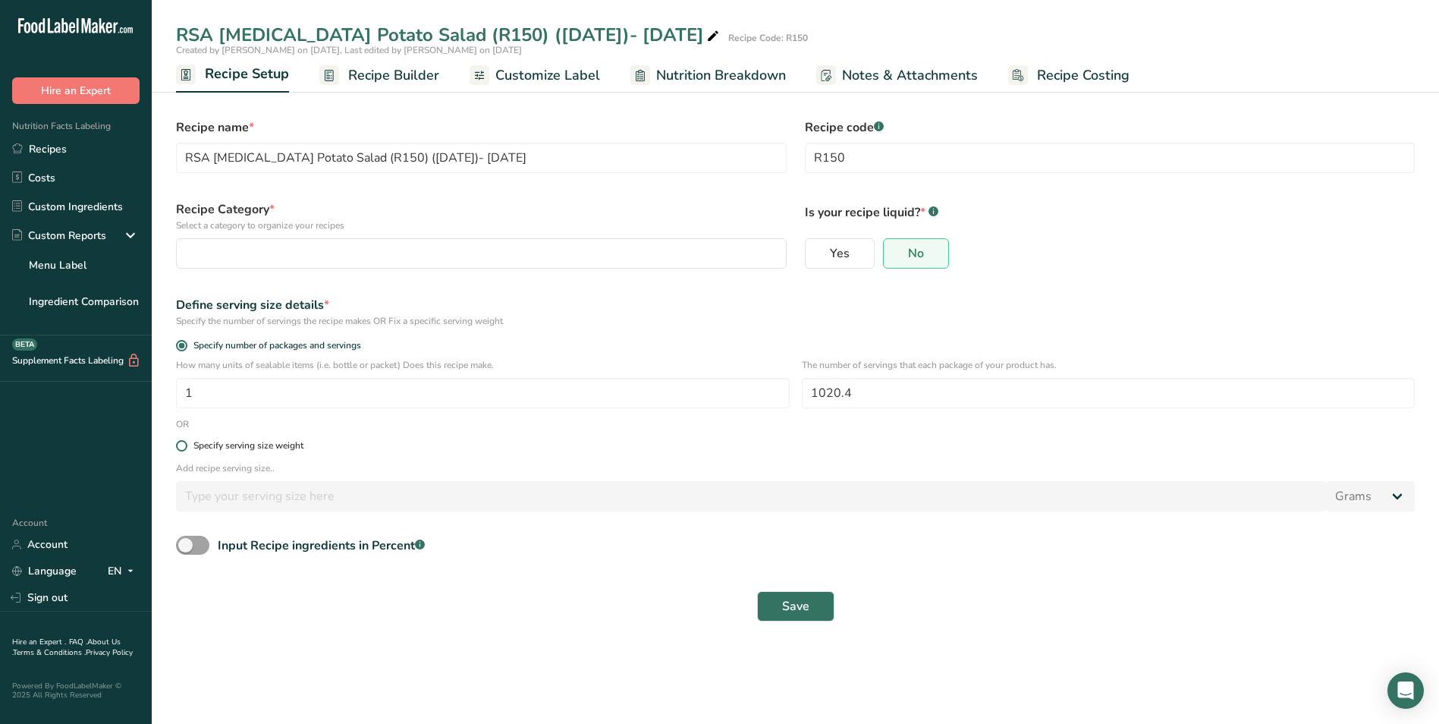
click at [181, 447] on span at bounding box center [181, 445] width 11 height 11
click at [181, 447] on input "Specify serving size weight" at bounding box center [181, 446] width 10 height 10
radio input "true"
radio input "false"
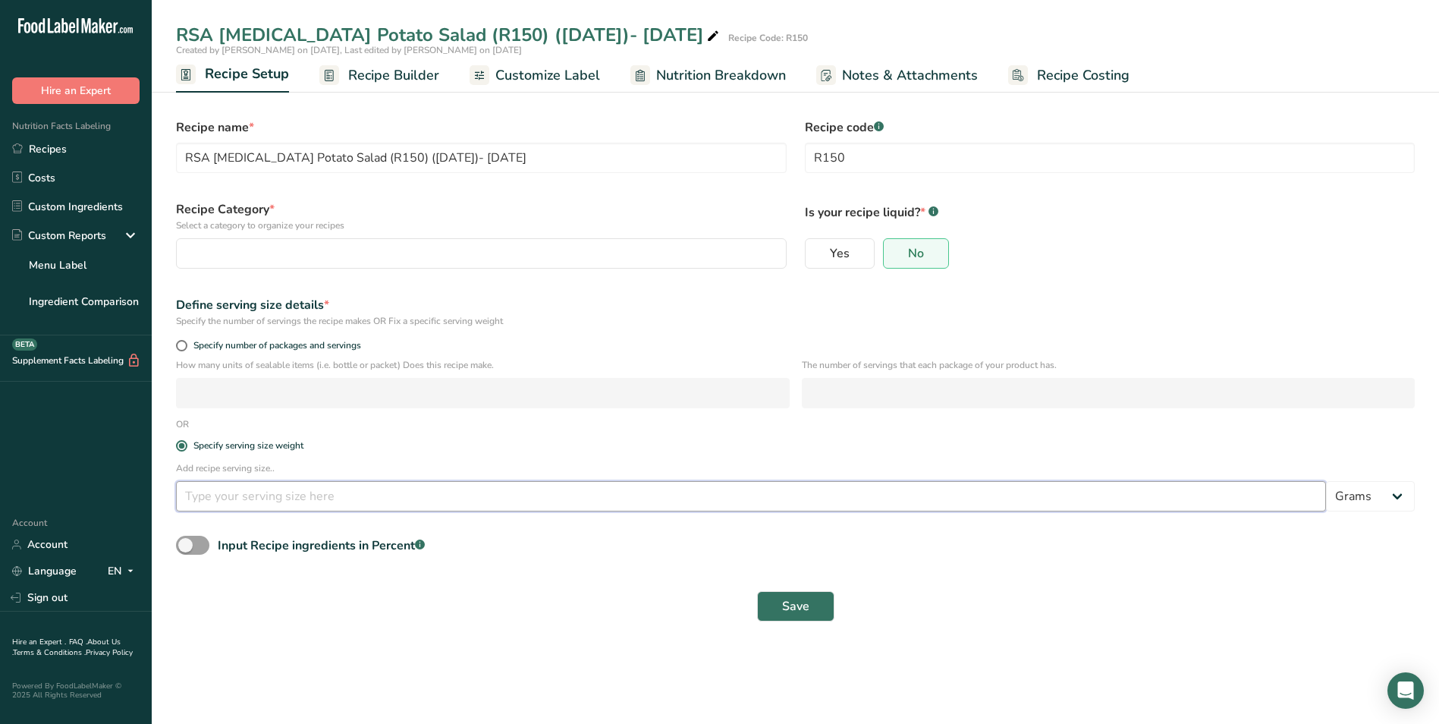
click at [300, 494] on input "number" at bounding box center [751, 496] width 1150 height 30
type input "140"
click at [815, 614] on button "Save" at bounding box center [795, 606] width 77 height 30
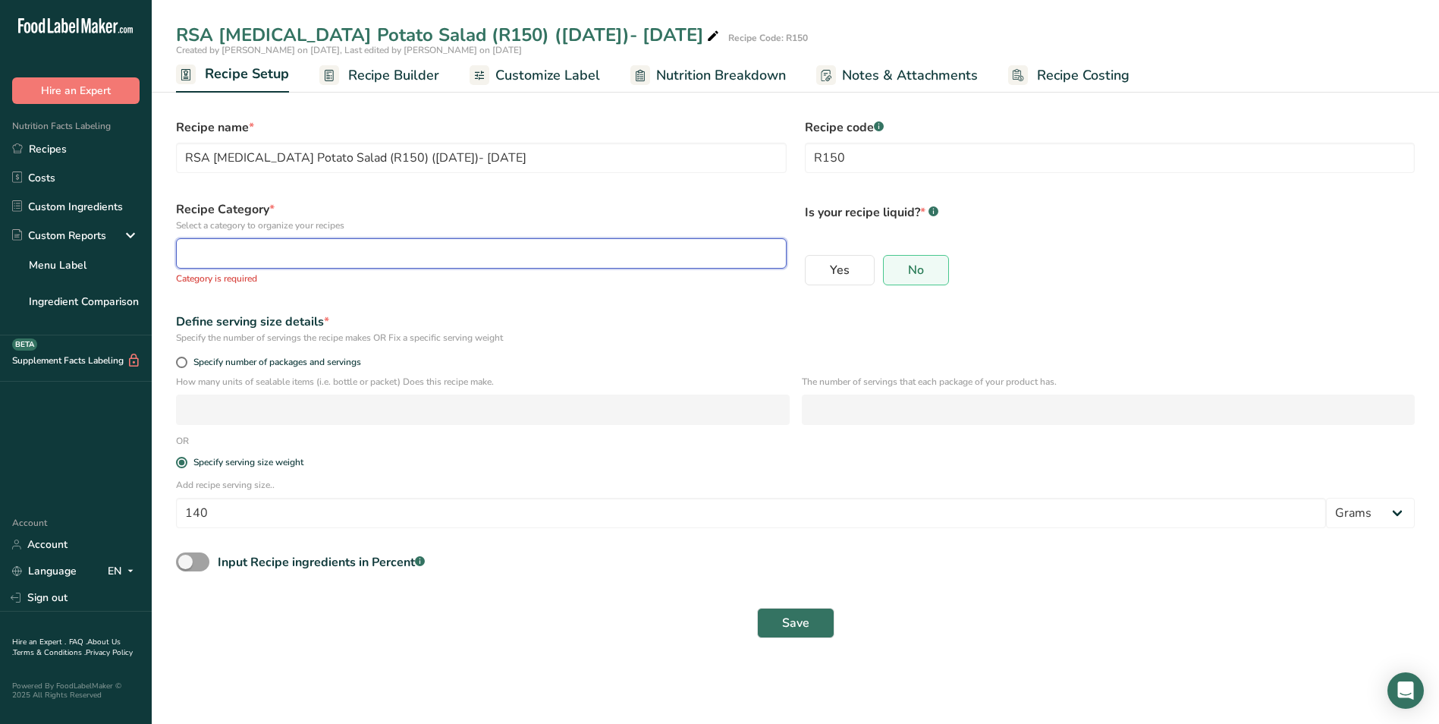
click at [277, 249] on div "button" at bounding box center [477, 253] width 582 height 18
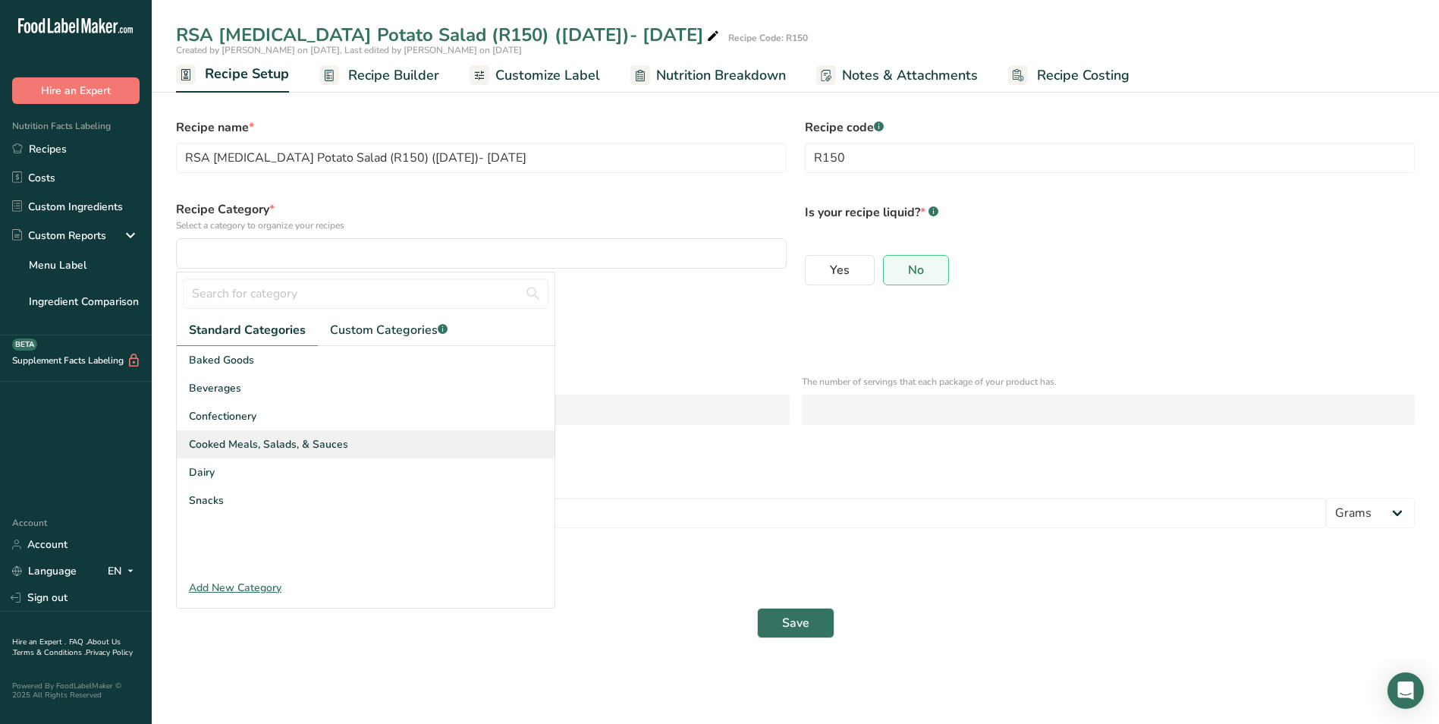
click at [300, 447] on span "Cooked Meals, Salads, & Sauces" at bounding box center [268, 444] width 159 height 16
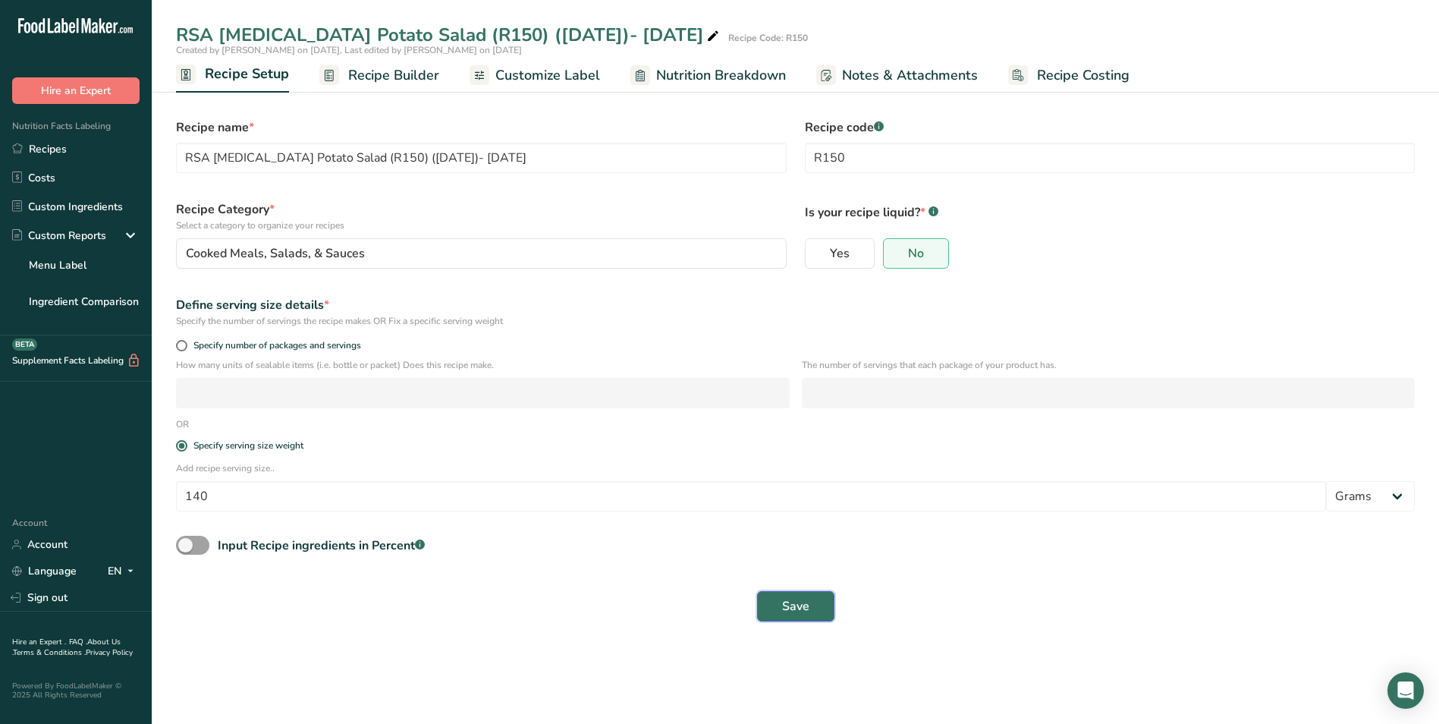
click at [788, 604] on span "Save" at bounding box center [795, 606] width 27 height 18
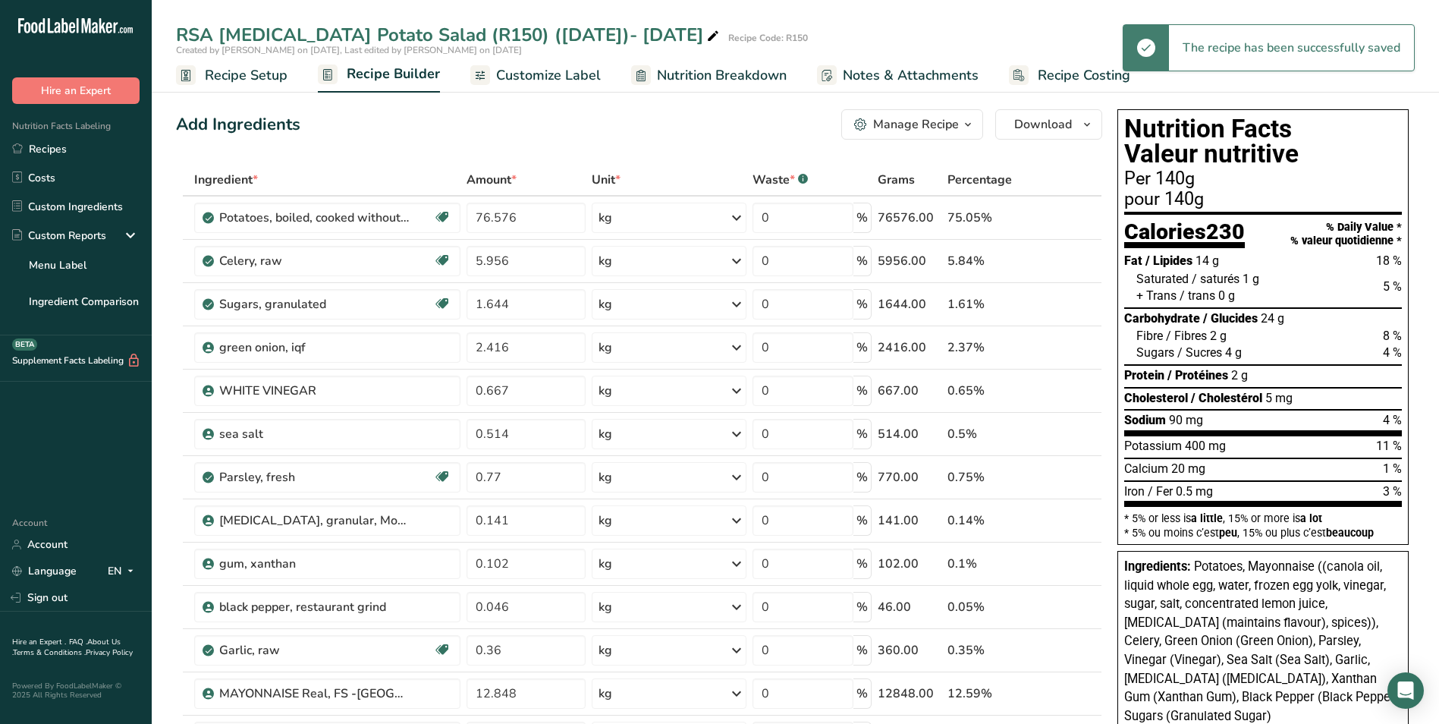
click at [693, 80] on span "Nutrition Breakdown" at bounding box center [722, 75] width 130 height 20
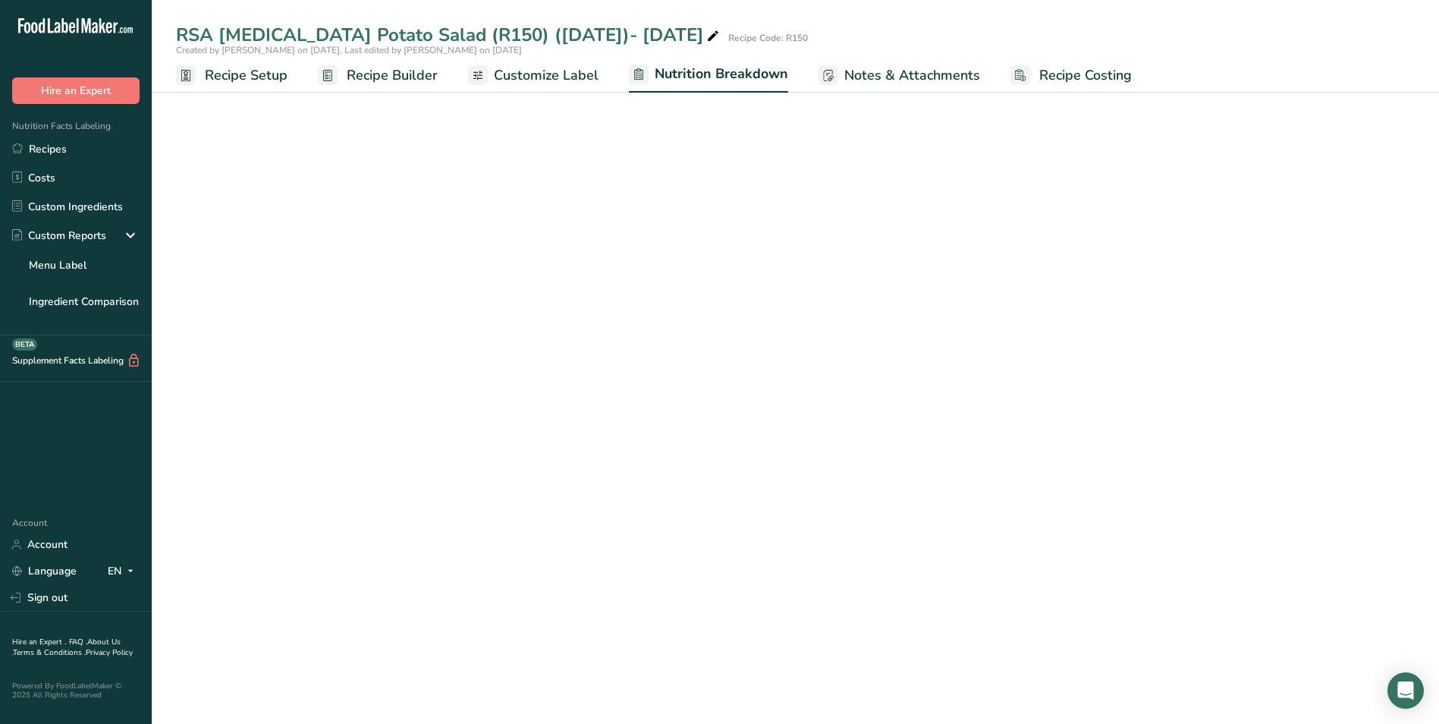
select select "Calories"
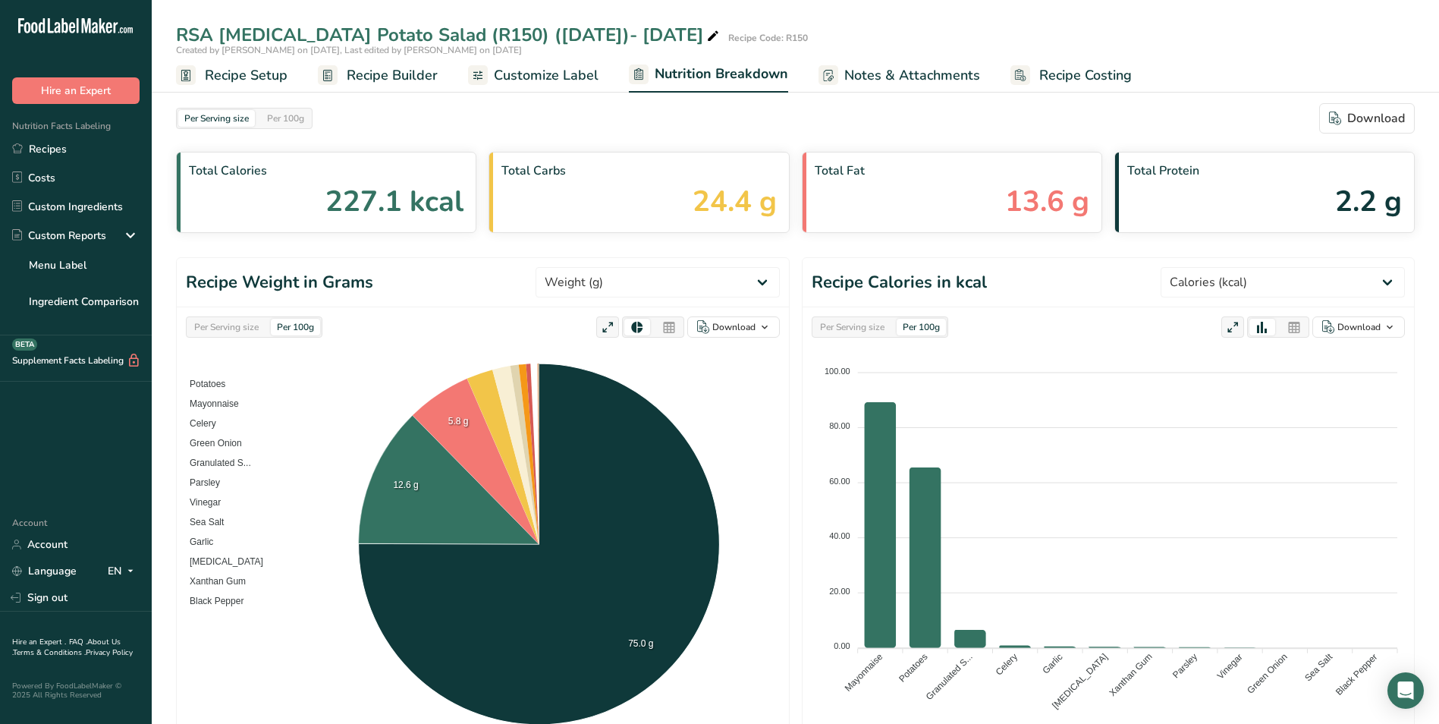
click at [505, 80] on span "Customize Label" at bounding box center [546, 75] width 105 height 20
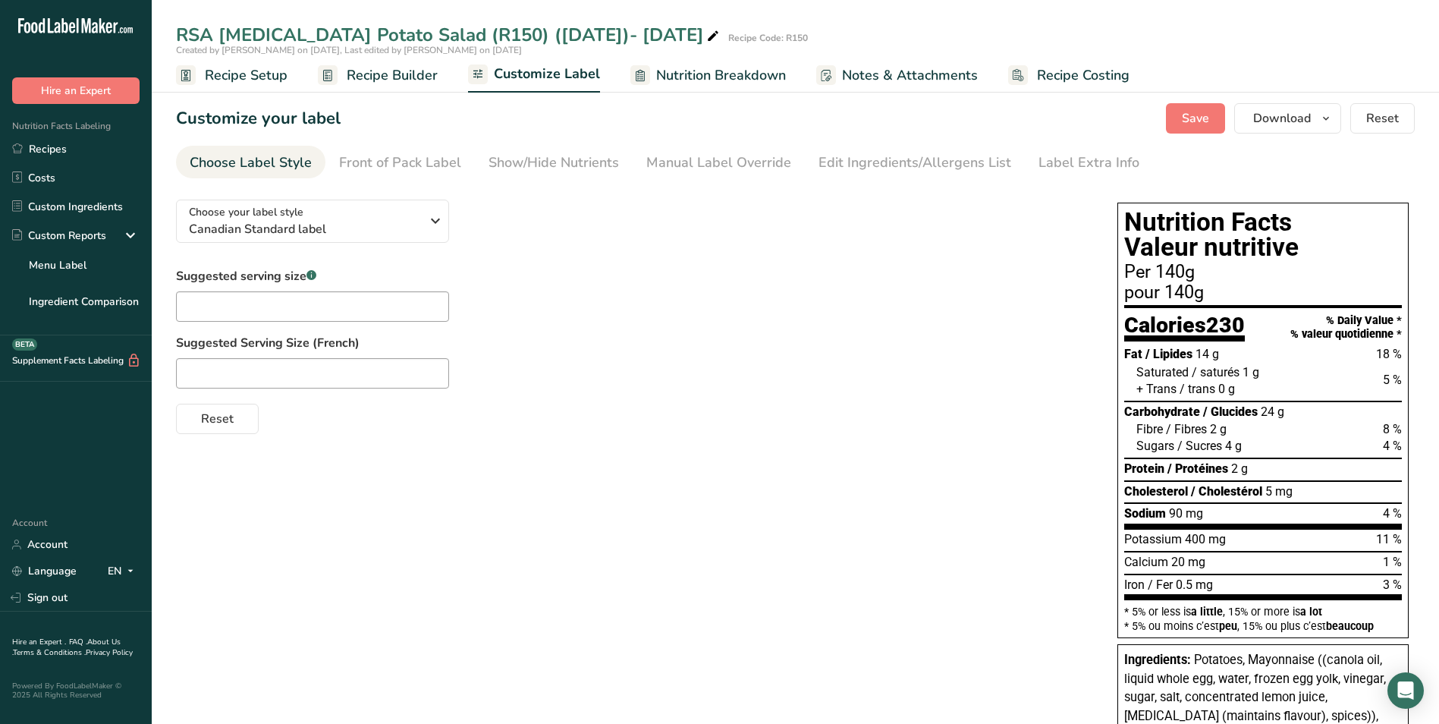
click at [1252, 404] on div "Carbohydrate / Glucides 24 g" at bounding box center [1204, 412] width 160 height 17
click at [1306, 125] on span "Download" at bounding box center [1282, 118] width 58 height 18
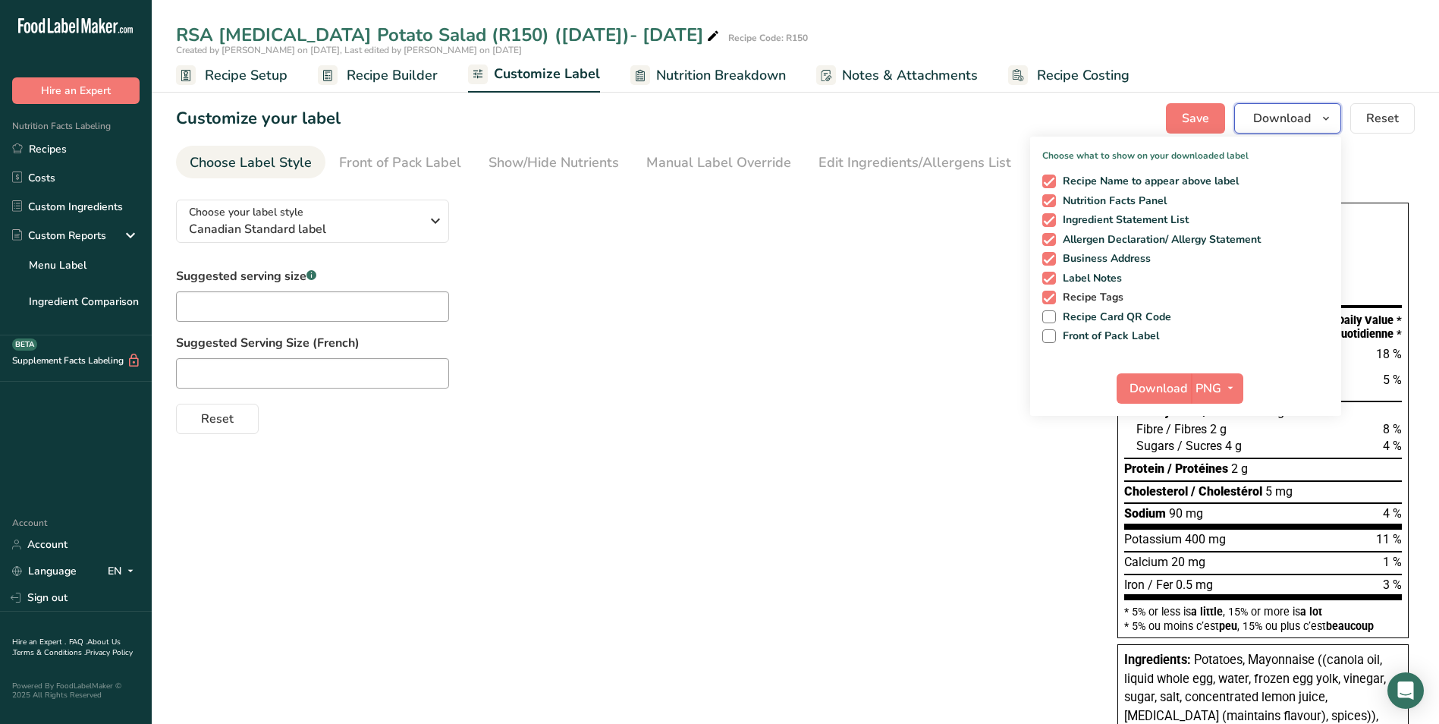
scroll to position [76, 0]
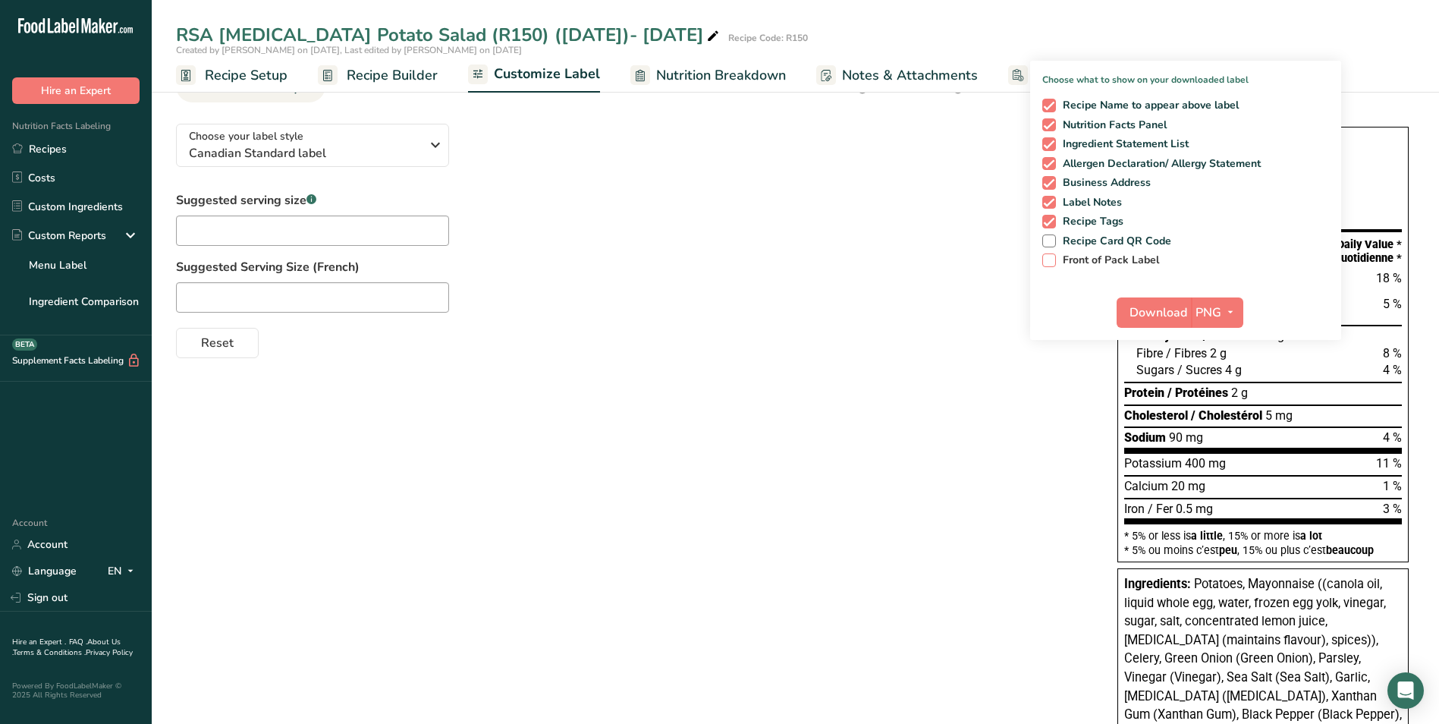
click at [1049, 258] on span at bounding box center [1049, 260] width 14 height 14
click at [1049, 258] on input "Front of Pack Label" at bounding box center [1047, 260] width 10 height 10
checkbox input "true"
click at [1210, 316] on span "PNG" at bounding box center [1209, 312] width 26 height 18
click at [1151, 317] on span "Download" at bounding box center [1159, 312] width 58 height 18
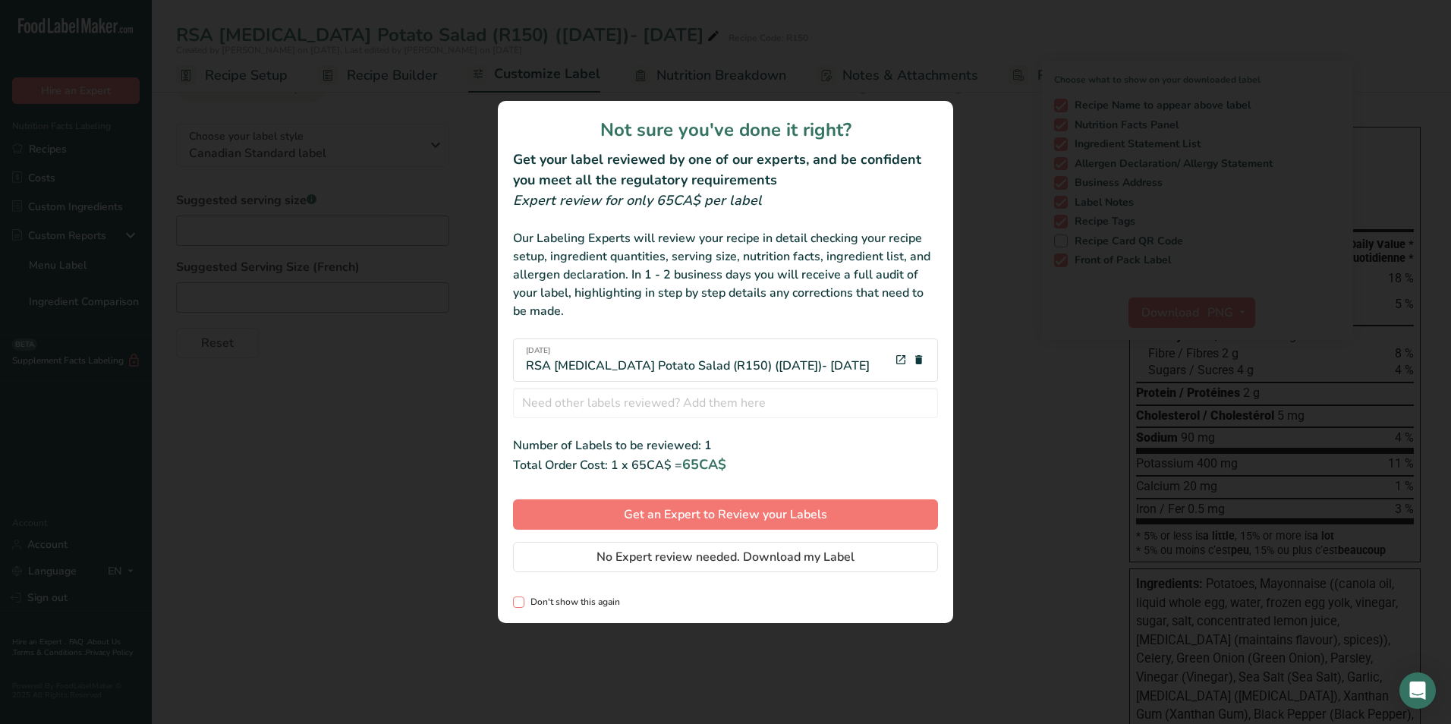
click at [585, 606] on span "Don't show this again" at bounding box center [572, 601] width 96 height 11
click at [523, 606] on input "Don't show this again" at bounding box center [518, 602] width 10 height 10
checkbox input "true"
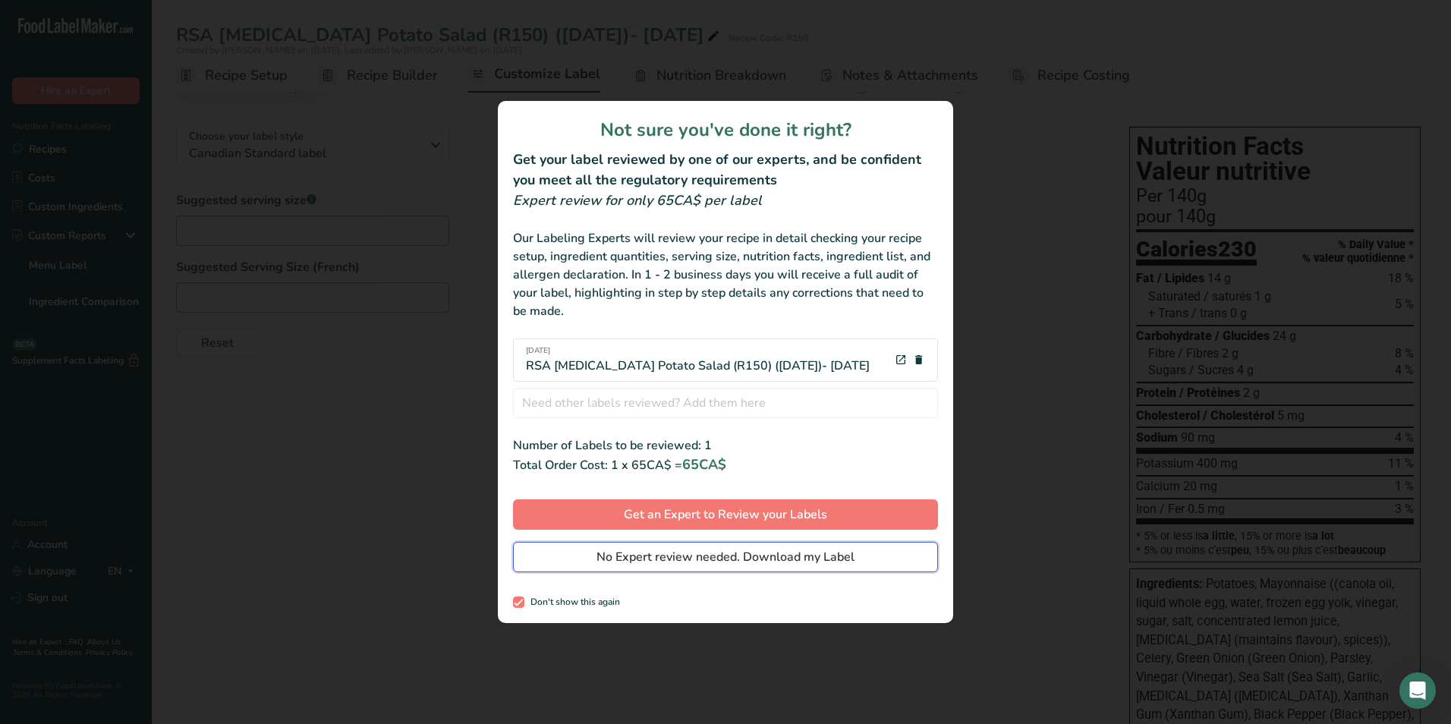
click at [710, 560] on span "No Expert review needed. Download my Label" at bounding box center [725, 557] width 258 height 18
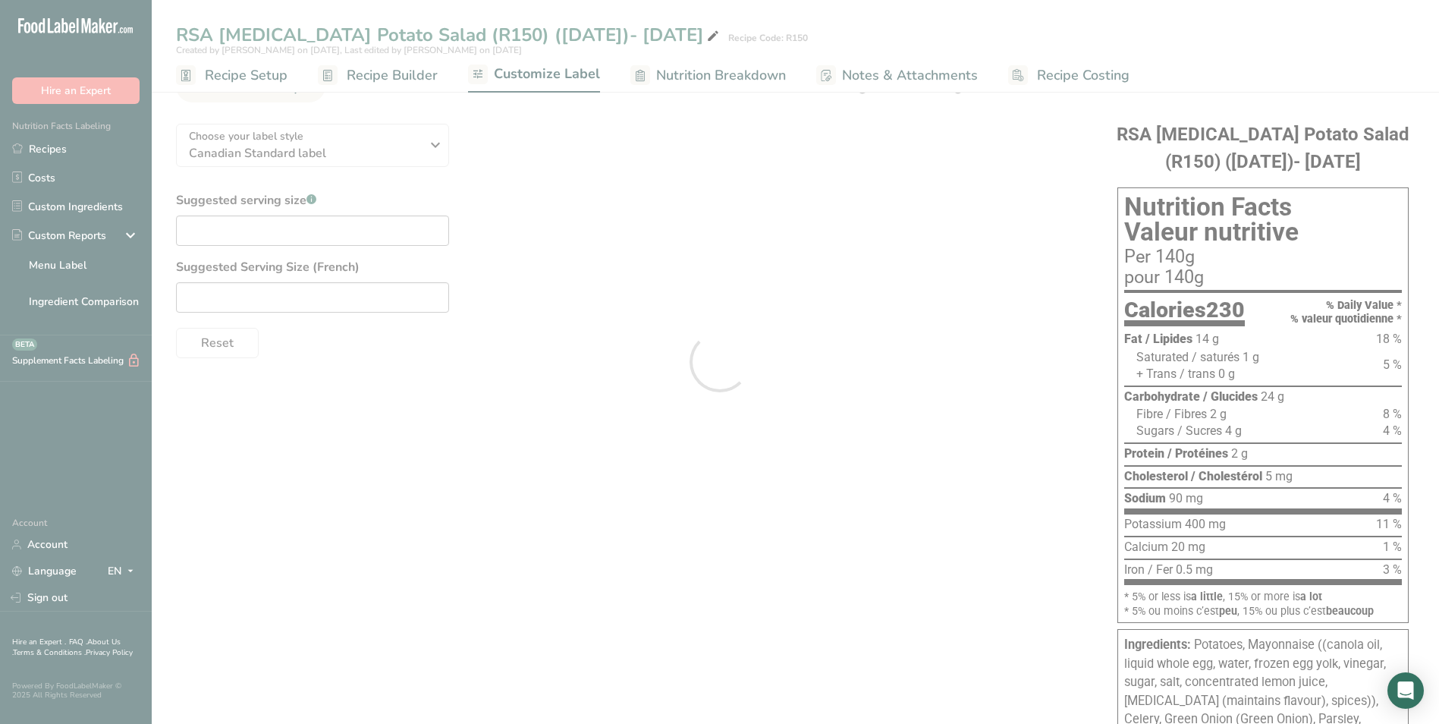
scroll to position [0, 0]
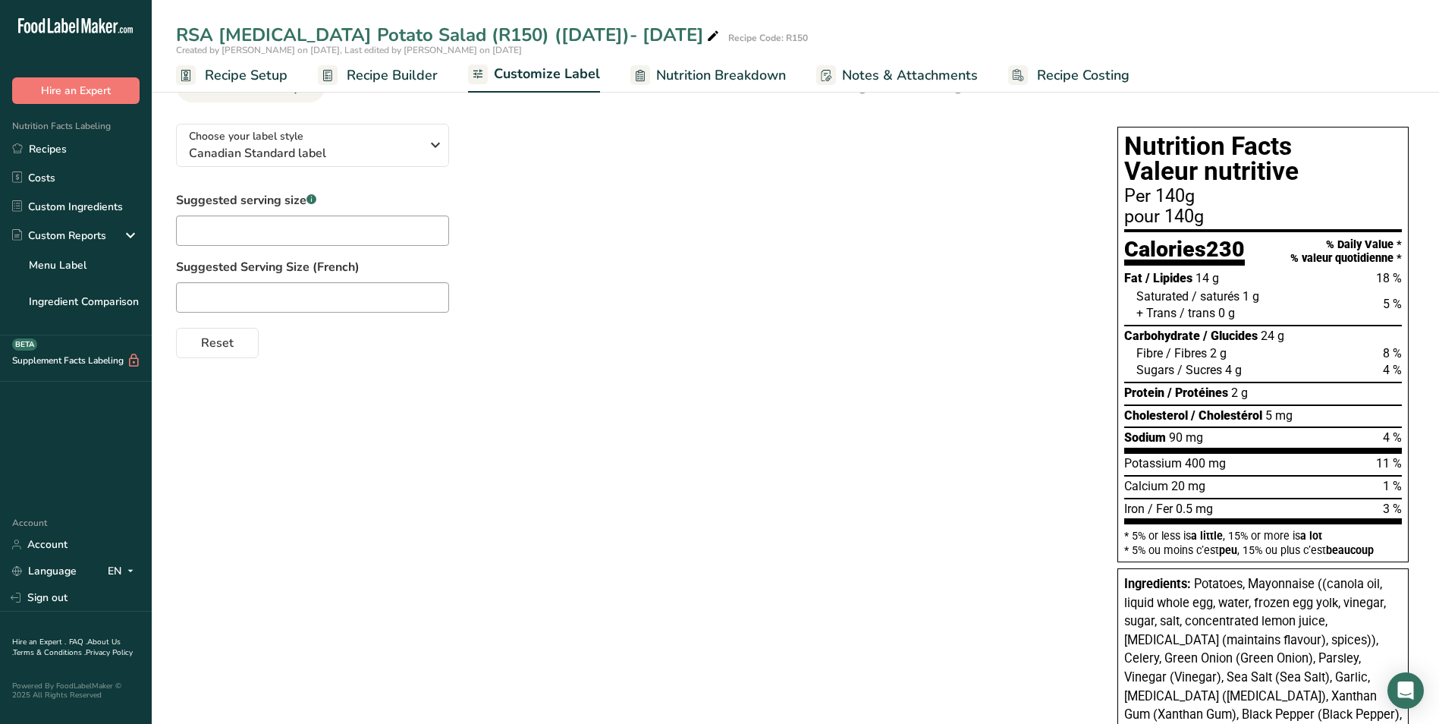
click at [1262, 313] on div "+ Trans / trans 0 g" at bounding box center [1270, 313] width 266 height 17
